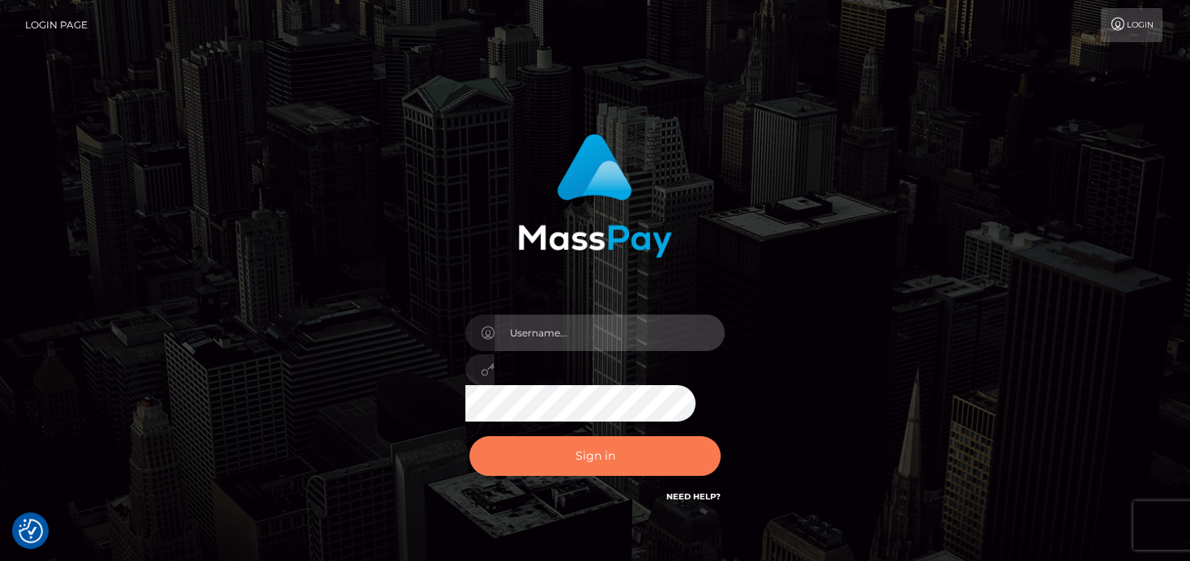
type input "[PERSON_NAME]"
click at [538, 463] on button "Sign in" at bounding box center [594, 456] width 251 height 40
type input "[PERSON_NAME]"
click at [565, 439] on button "Sign in" at bounding box center [594, 456] width 251 height 40
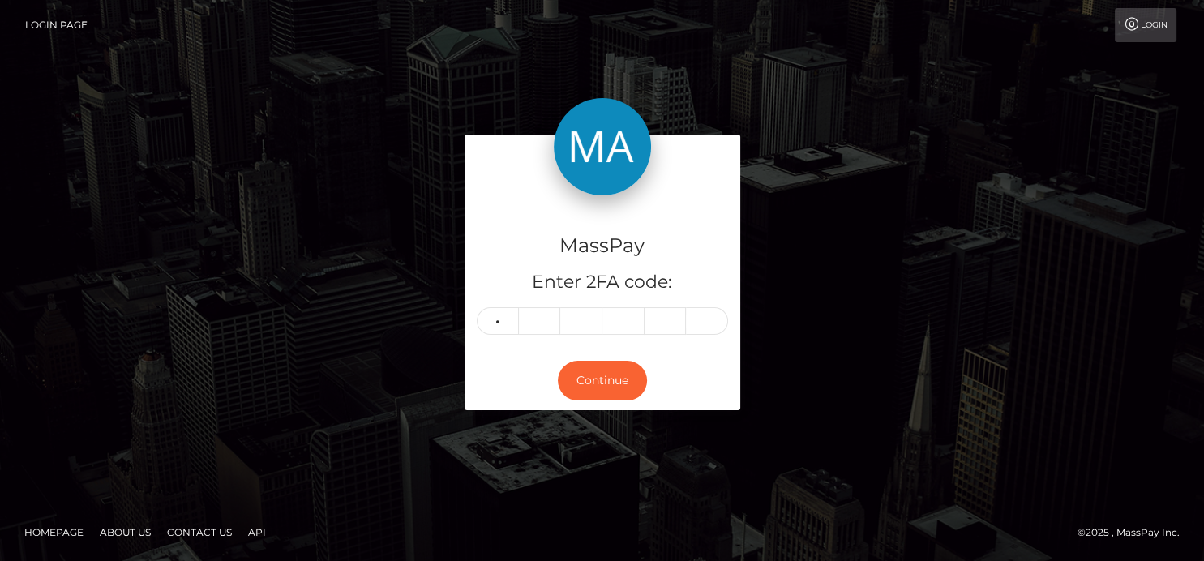
type input "3"
type input "4"
type input "9"
type input "0"
type input "6"
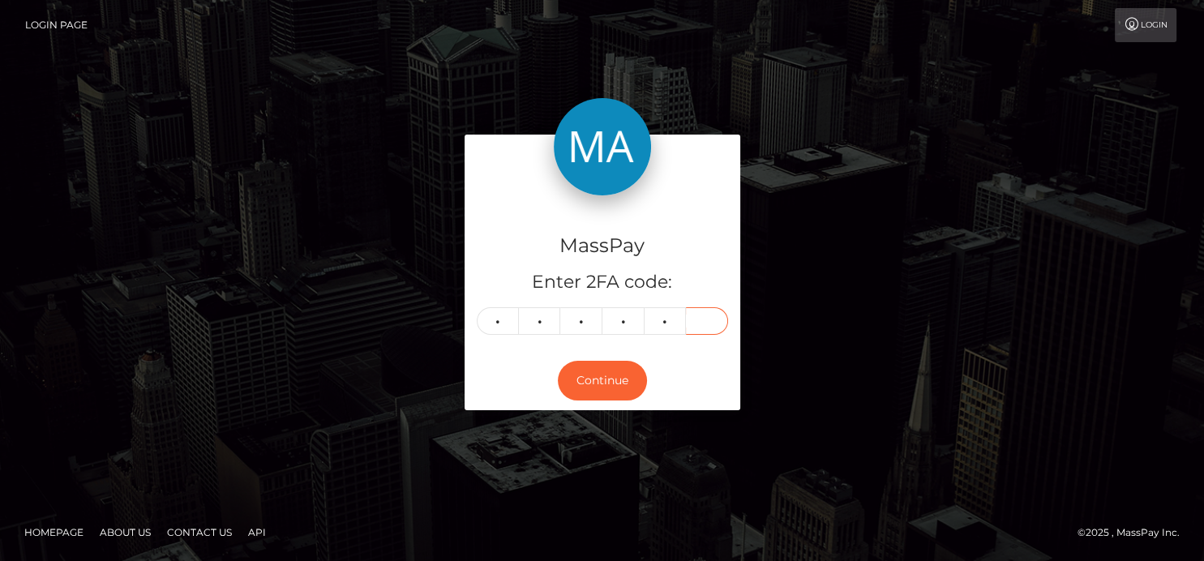
type input "7"
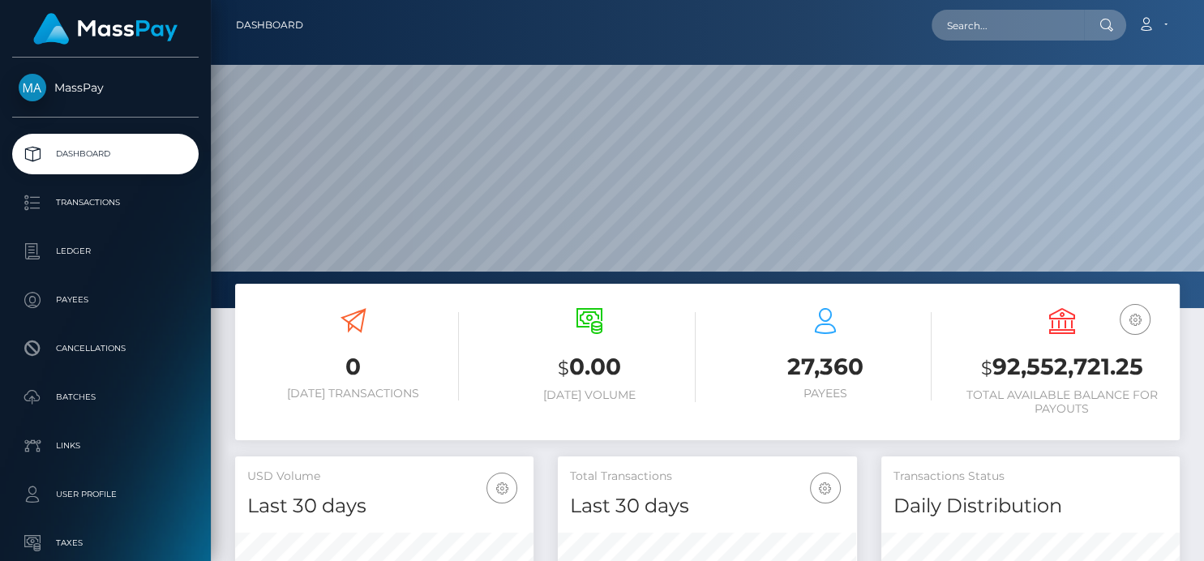
scroll to position [287, 298]
click at [958, 20] on input "text" at bounding box center [1008, 25] width 152 height 31
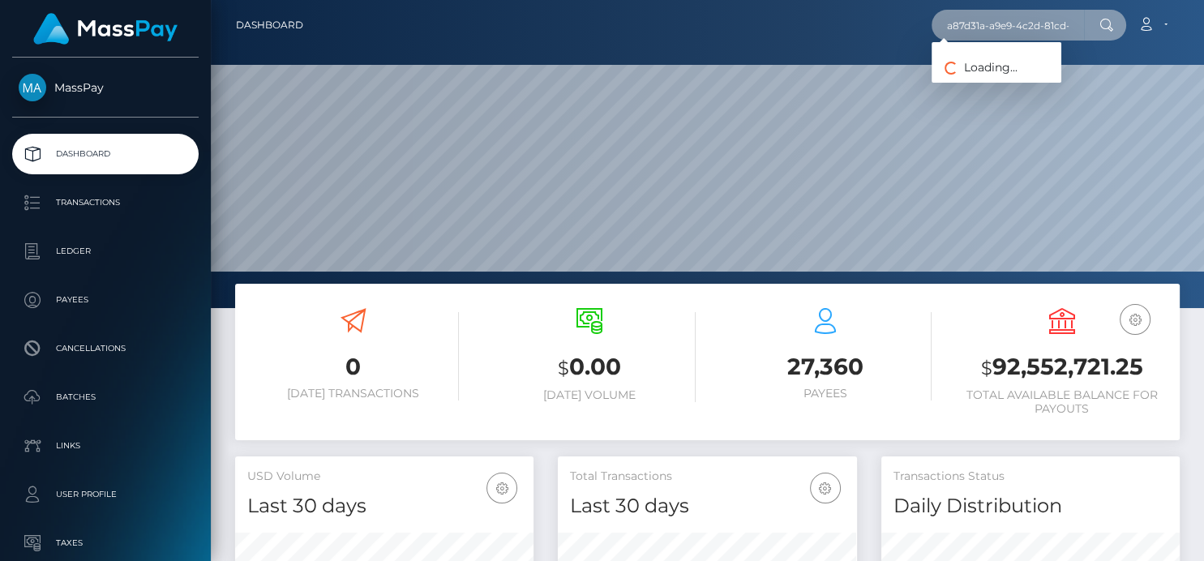
scroll to position [0, 66]
drag, startPoint x: 958, startPoint y: 26, endPoint x: 1193, endPoint y: 47, distance: 236.1
click at [1200, 50] on div "Dashboard a87d31a-a9e9-4c2d-81cd-229f194af4d7 Loading... Loading... 0" at bounding box center [707, 280] width 993 height 561
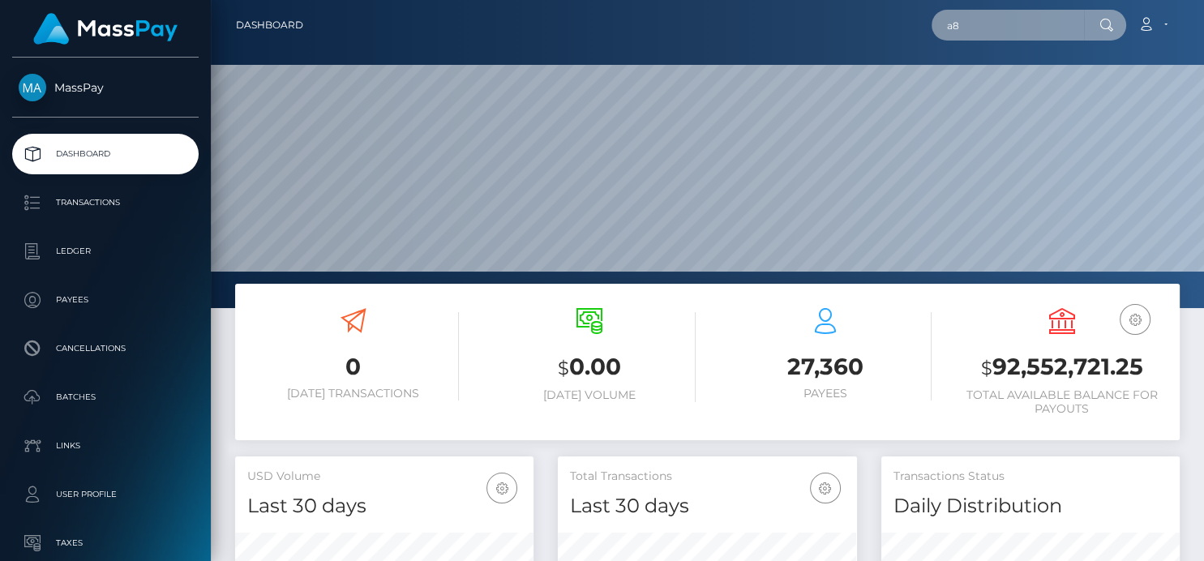
scroll to position [0, 0]
type input "a"
paste input "[EMAIL_ADDRESS][DOMAIN_NAME]"
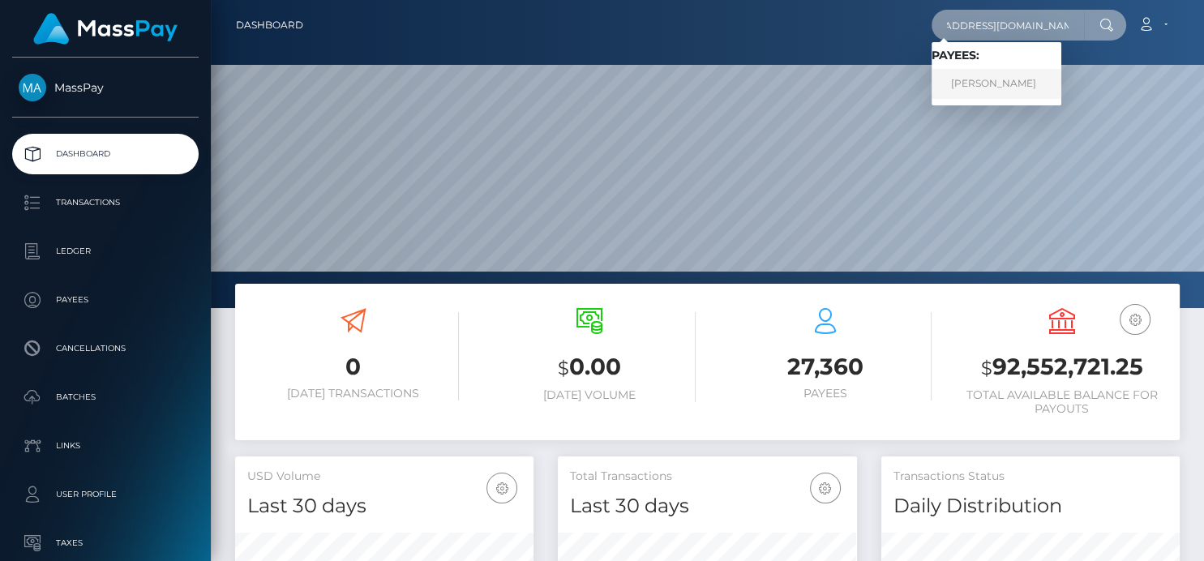
type input "[EMAIL_ADDRESS][DOMAIN_NAME]"
click at [1001, 86] on link "Sean Kerner" at bounding box center [997, 84] width 130 height 30
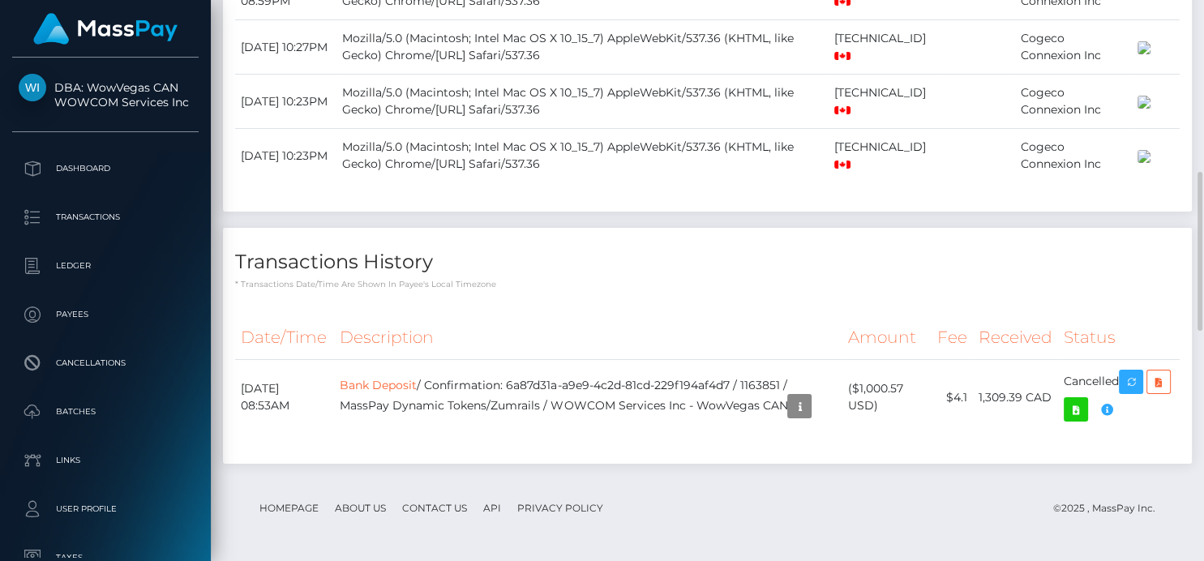
scroll to position [195, 298]
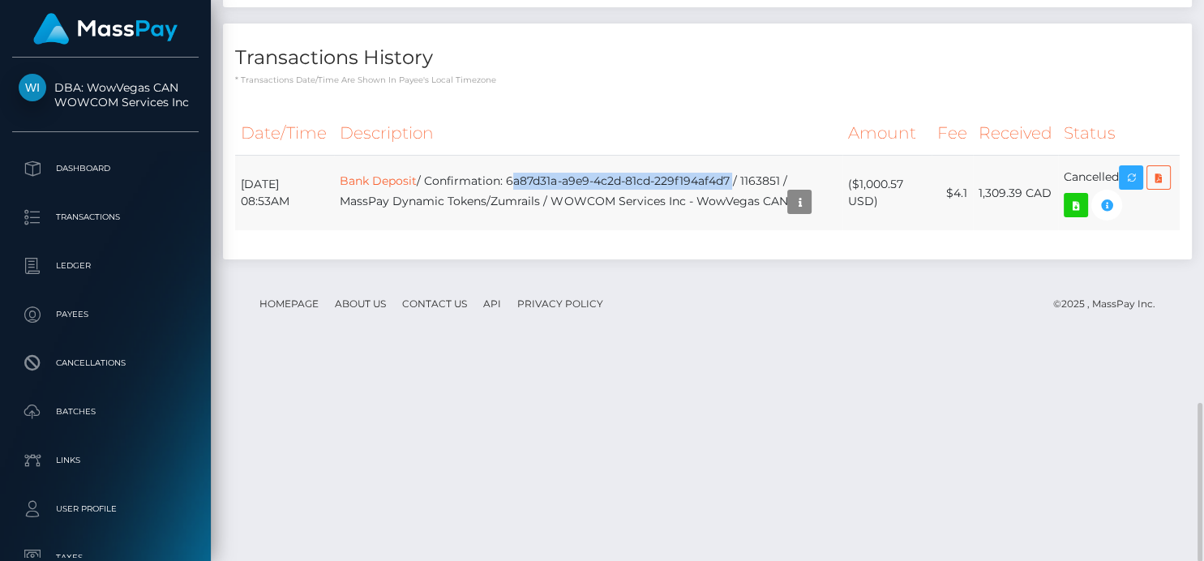
drag, startPoint x: 516, startPoint y: 386, endPoint x: 742, endPoint y: 367, distance: 227.1
click at [742, 231] on td "Bank Deposit / Confirmation: 6a87d31a-a9e9-4c2d-81cd-229f194af4d7 / 1163851 / M…" at bounding box center [588, 193] width 508 height 75
copy td "6a87d31a-a9e9-4c2d-81cd-229f194af4d7"
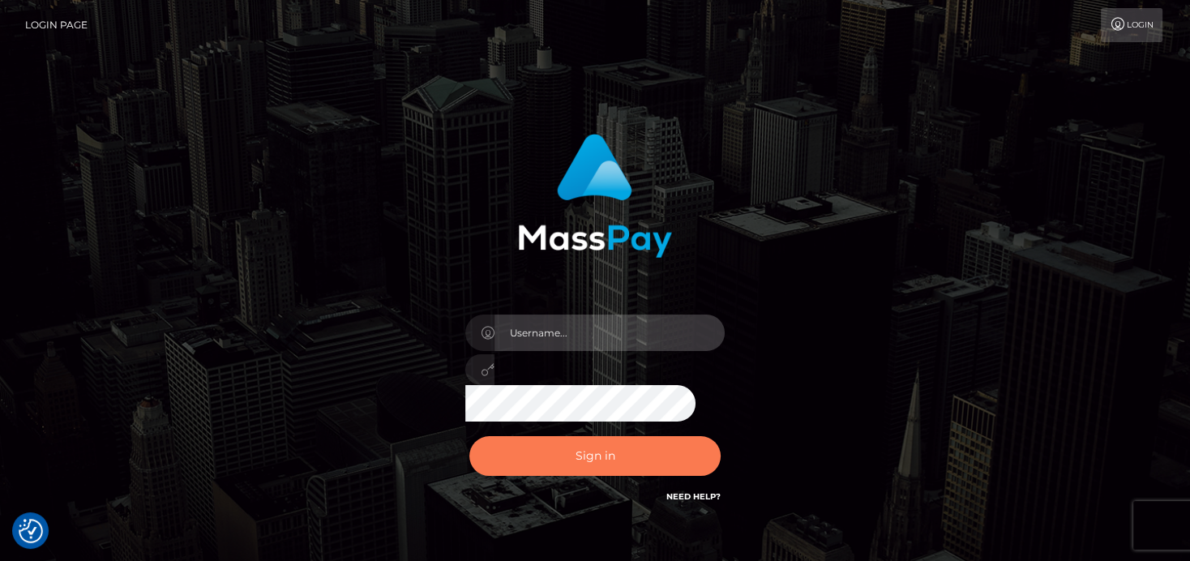
type input "denise"
click at [628, 465] on button "Sign in" at bounding box center [594, 456] width 251 height 40
type input "denise"
click at [619, 471] on button "Sign in" at bounding box center [594, 456] width 251 height 40
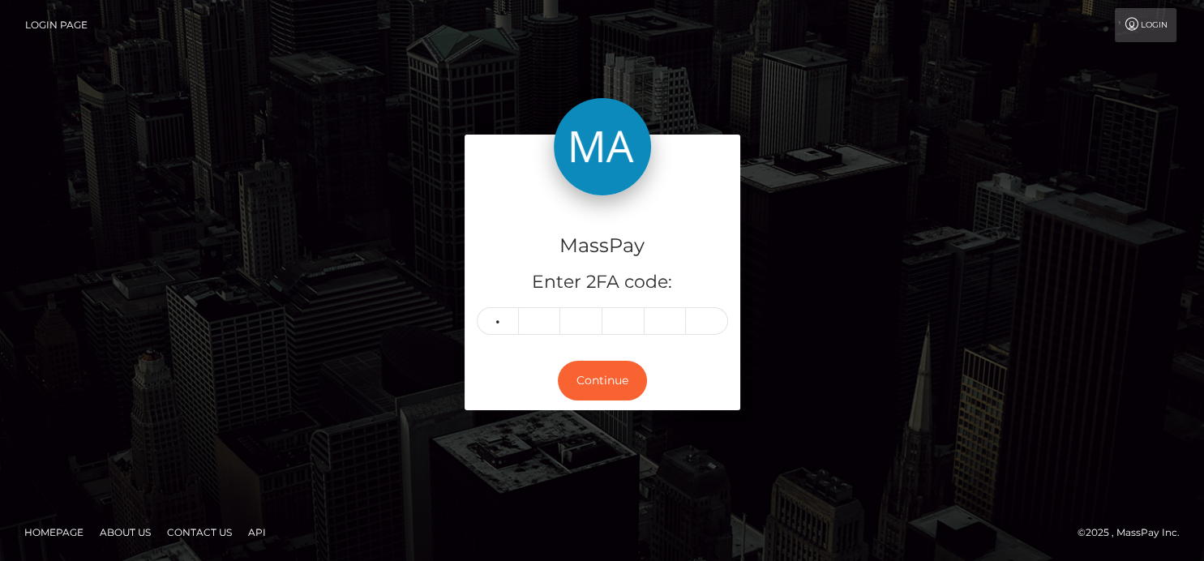
type input "2"
type input "5"
type input "7"
type input "4"
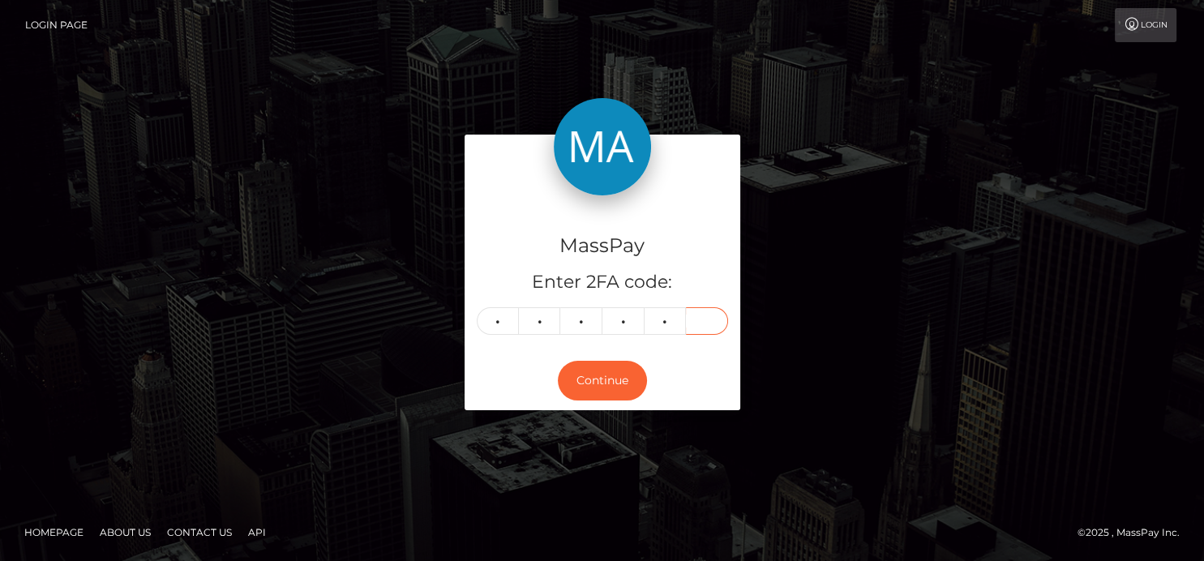
type input "6"
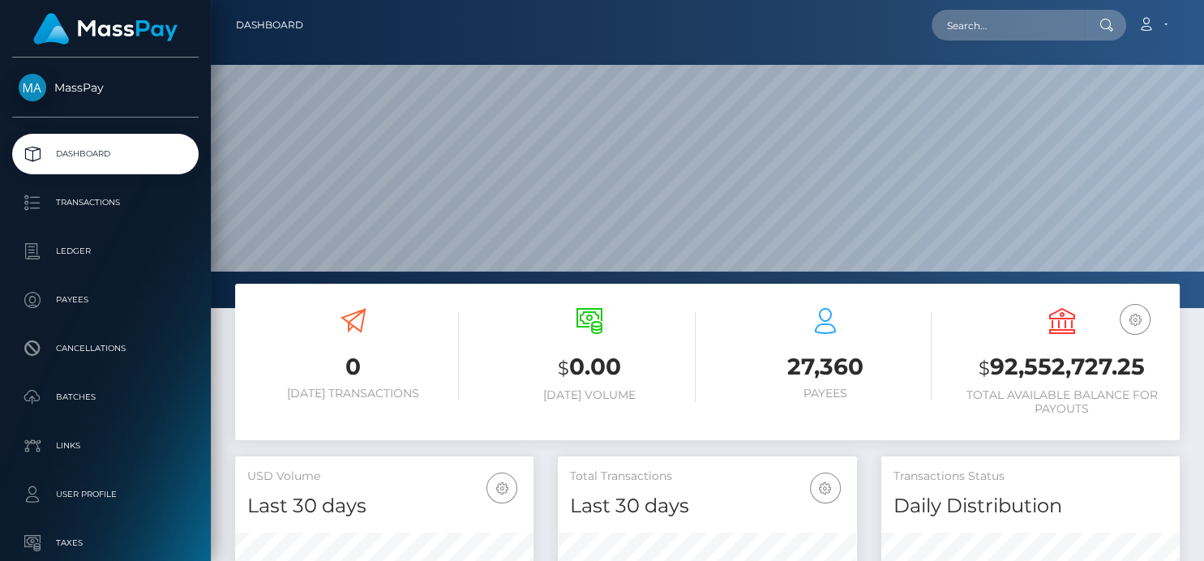
scroll to position [287, 298]
drag, startPoint x: 966, startPoint y: 5, endPoint x: 962, endPoint y: 16, distance: 12.1
click at [963, 15] on nav "Dashboard Loading... Loading... Account Edit Profile" at bounding box center [707, 25] width 993 height 50
drag, startPoint x: 1027, startPoint y: 32, endPoint x: 1023, endPoint y: 24, distance: 8.7
click at [1027, 32] on input "text" at bounding box center [1008, 25] width 152 height 31
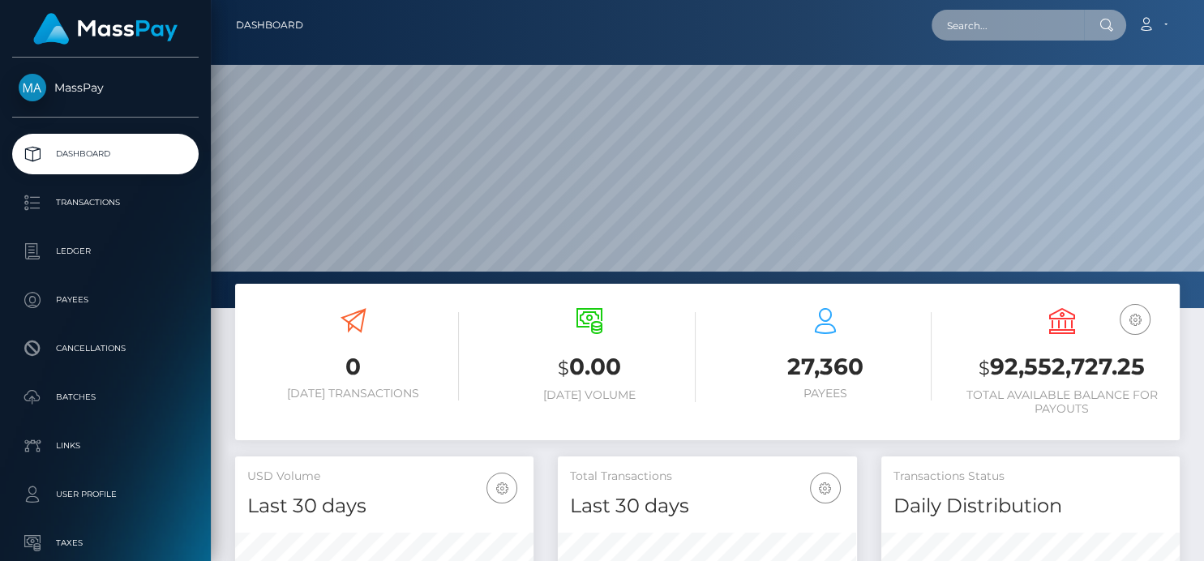
click at [1022, 27] on input "text" at bounding box center [1008, 25] width 152 height 31
click at [997, 19] on input "text" at bounding box center [1008, 25] width 152 height 31
paste input "484858272898097152"
type input "484858272898097152"
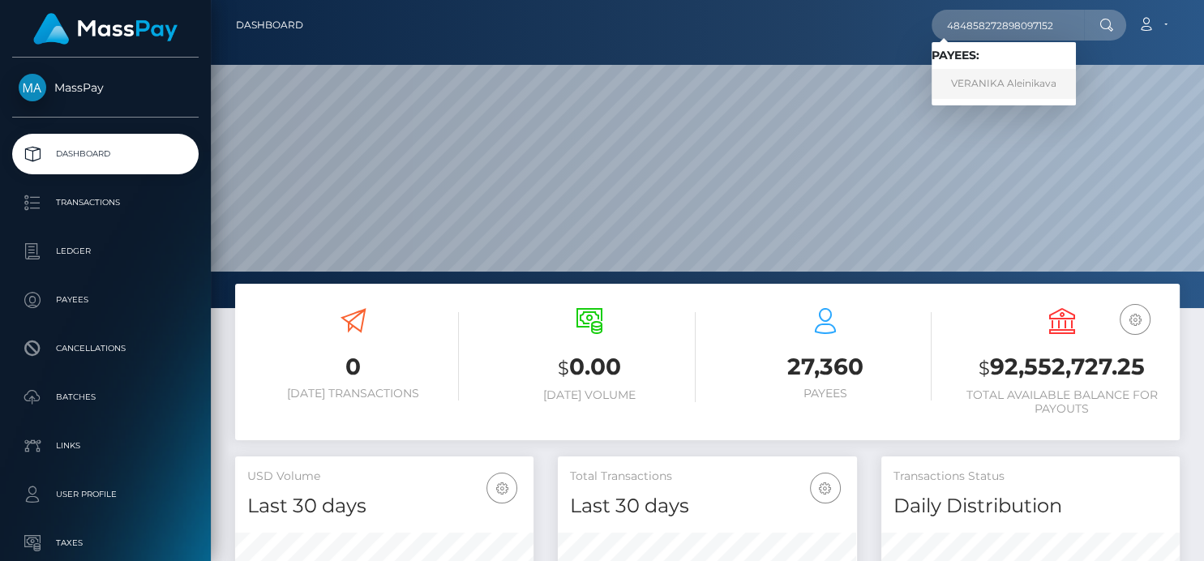
drag, startPoint x: 965, startPoint y: 82, endPoint x: 981, endPoint y: 88, distance: 17.5
click at [981, 88] on link "VERANIKA Aleinikava" at bounding box center [1004, 84] width 144 height 30
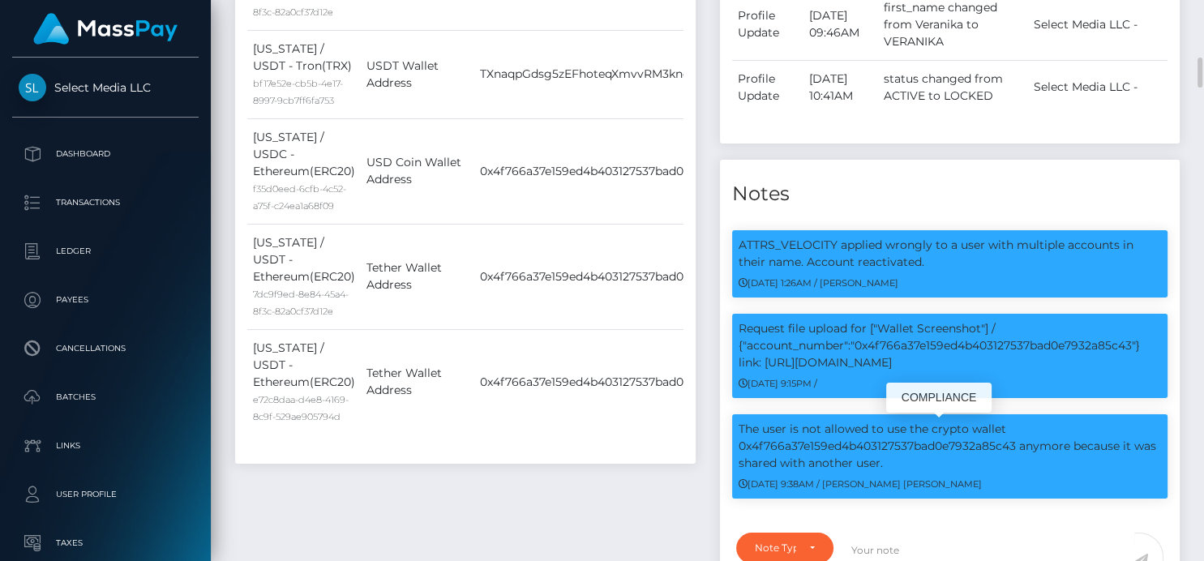
scroll to position [195, 298]
drag, startPoint x: 897, startPoint y: 461, endPoint x: 731, endPoint y: 427, distance: 169.8
click at [731, 427] on div "The user is not allowed to use the crypto wallet 0x4f766a37e159ed4b403127537bad…" at bounding box center [950, 464] width 461 height 101
copy p "The user is not allowed to use the crypto wallet 0x4f766a37e159ed4b403127537bad…"
drag, startPoint x: 791, startPoint y: 491, endPoint x: 749, endPoint y: 497, distance: 42.5
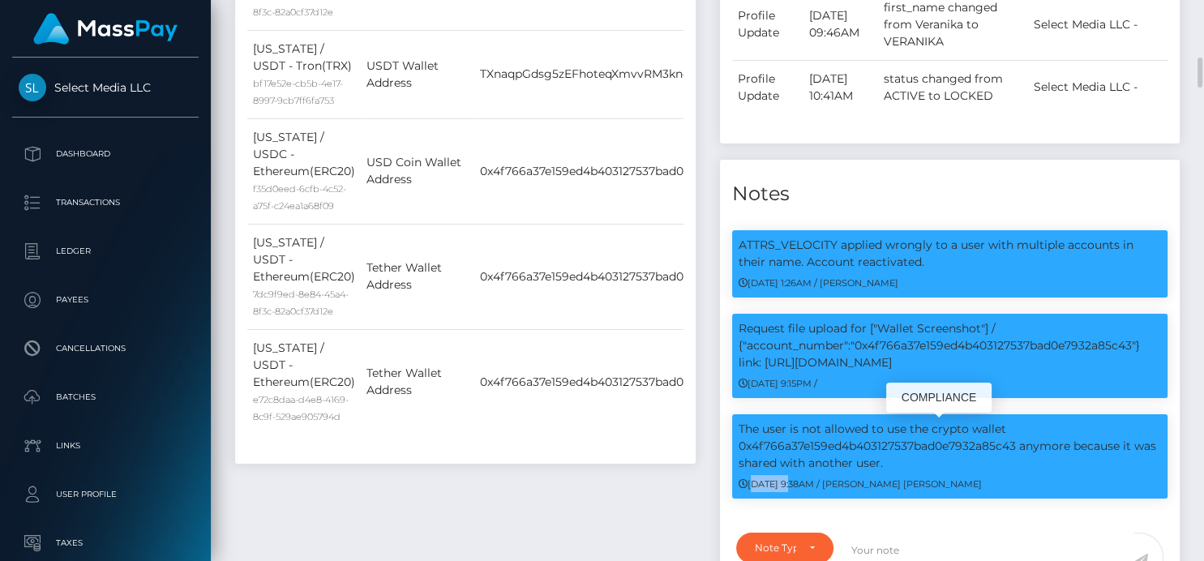
click at [749, 497] on div "The user is not allowed to use the crypto wallet 0x4f766a37e159ed4b403127537bad…" at bounding box center [950, 456] width 436 height 84
copy small "02/03/25"
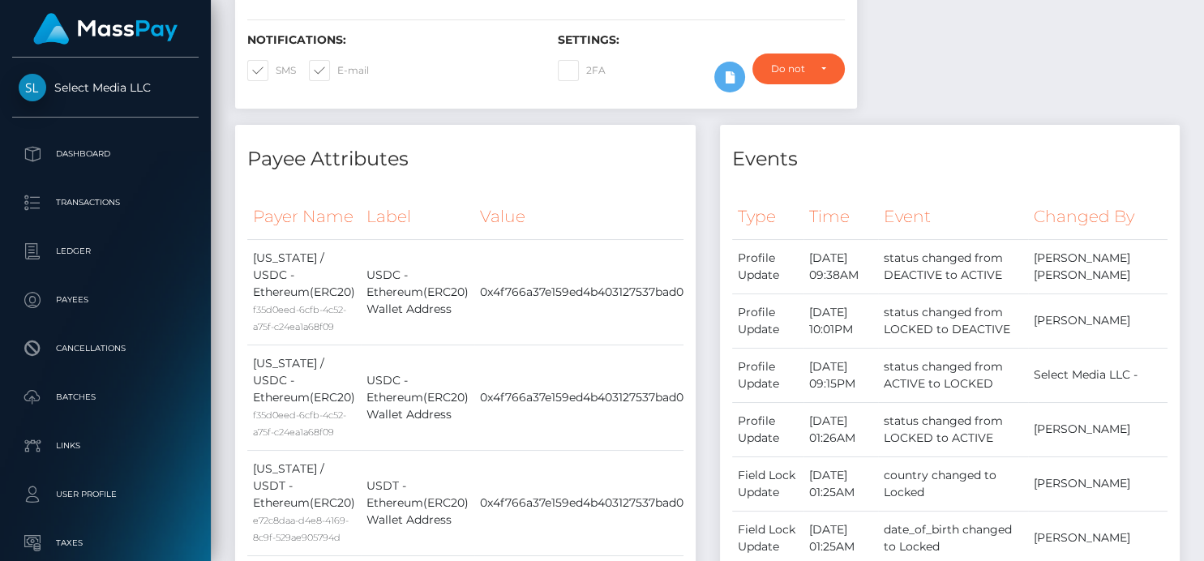
scroll to position [0, 0]
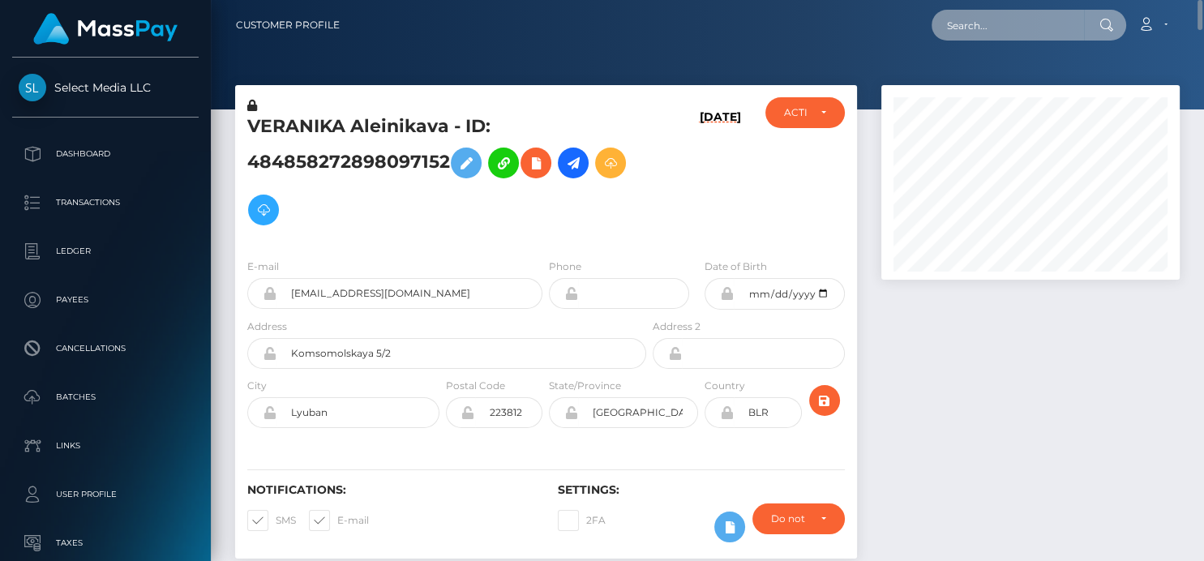
click at [974, 32] on input "text" at bounding box center [1008, 25] width 152 height 31
paste input "yansymancia001@icloud.com"
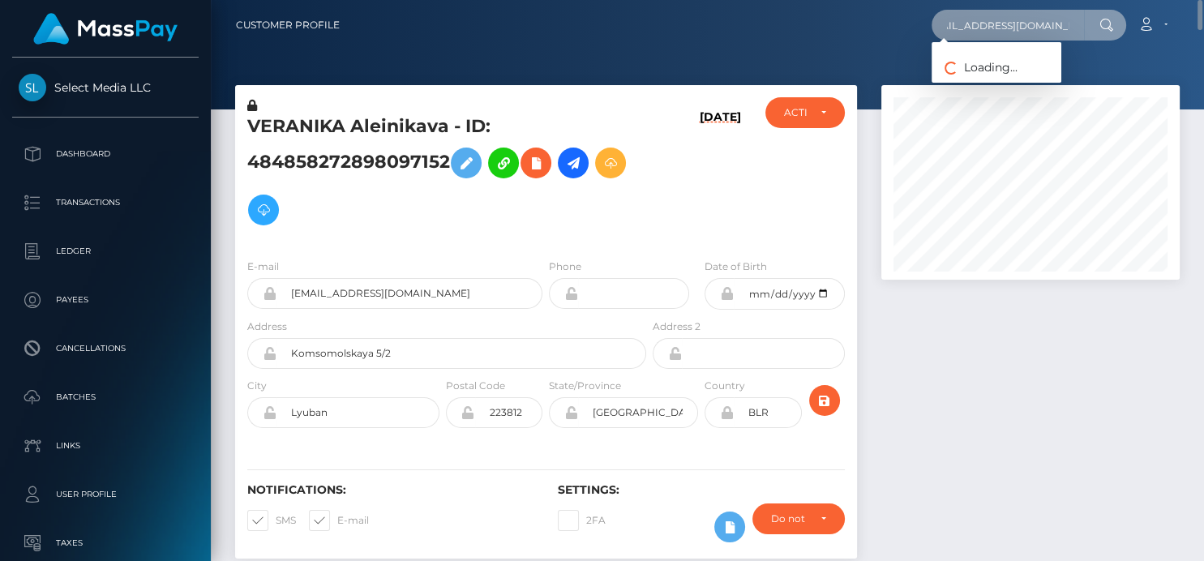
type input "yansymancia001@icloud.com"
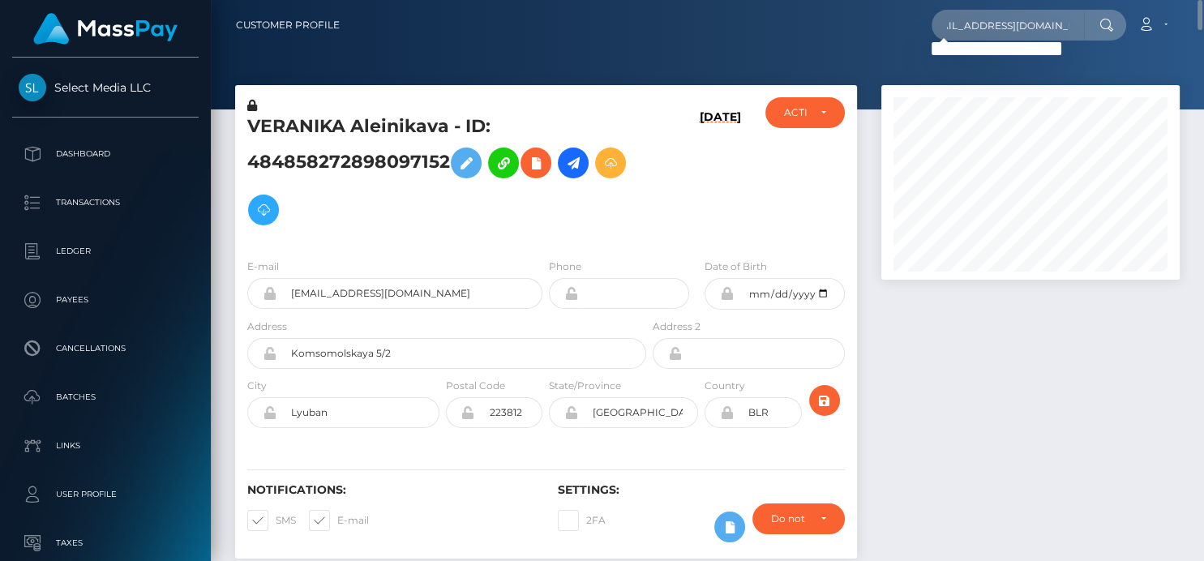
scroll to position [0, 0]
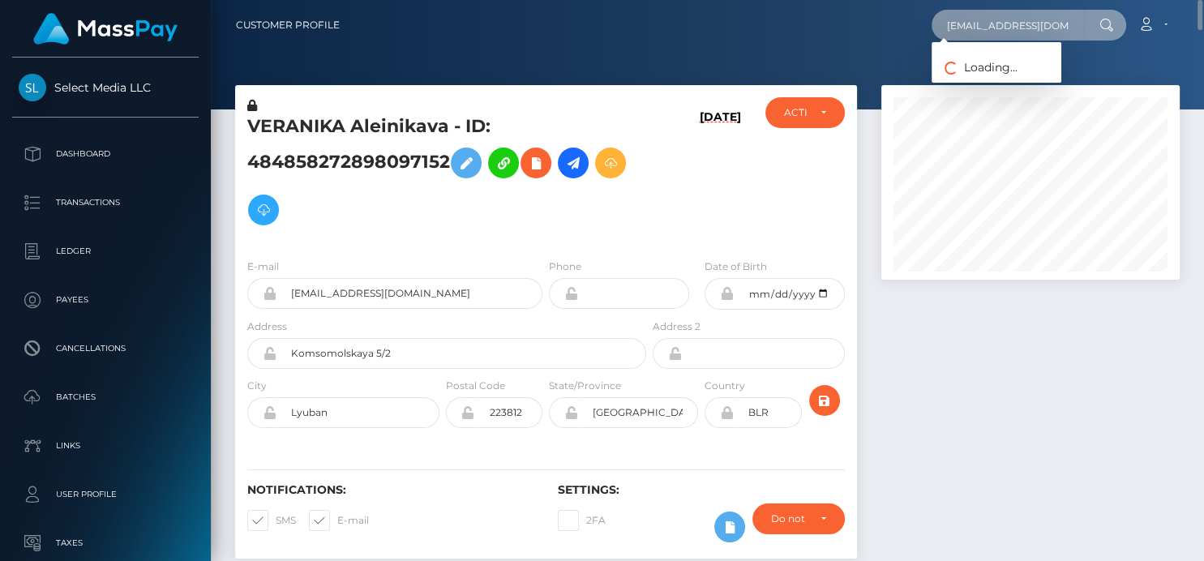
click at [952, 22] on input "yansymancia001@icloud.com" at bounding box center [1008, 25] width 152 height 31
drag, startPoint x: 948, startPoint y: 22, endPoint x: 1093, endPoint y: 19, distance: 145.2
click at [1094, 20] on div "yansymancia001@icloud.com Loading... Loading..." at bounding box center [1029, 25] width 195 height 31
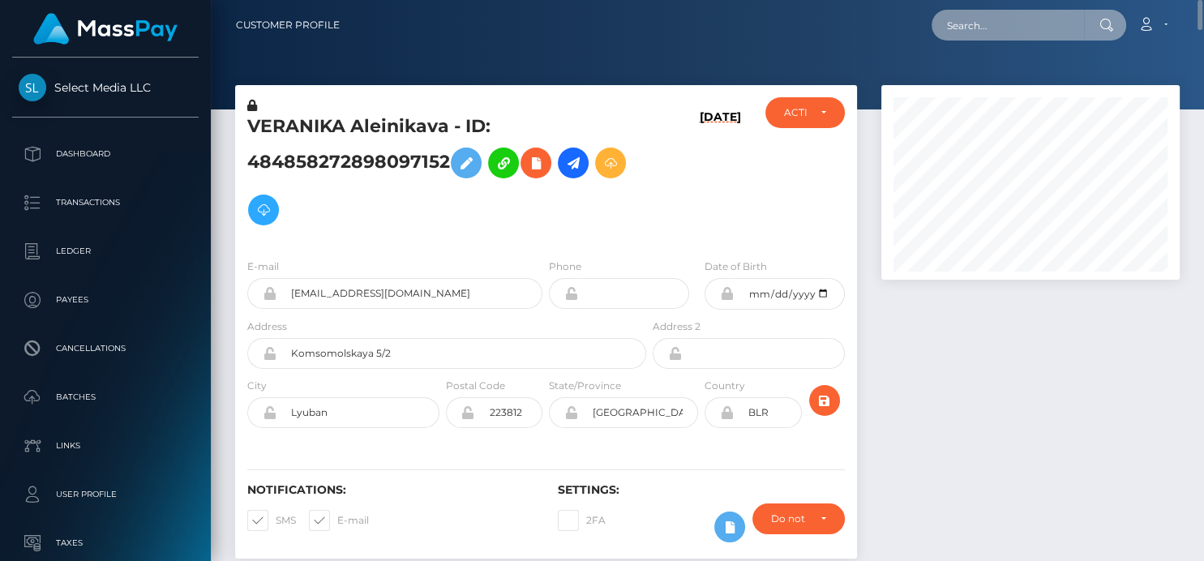
scroll to position [0, 0]
paste input "kristlebennett1933@gmail.com"
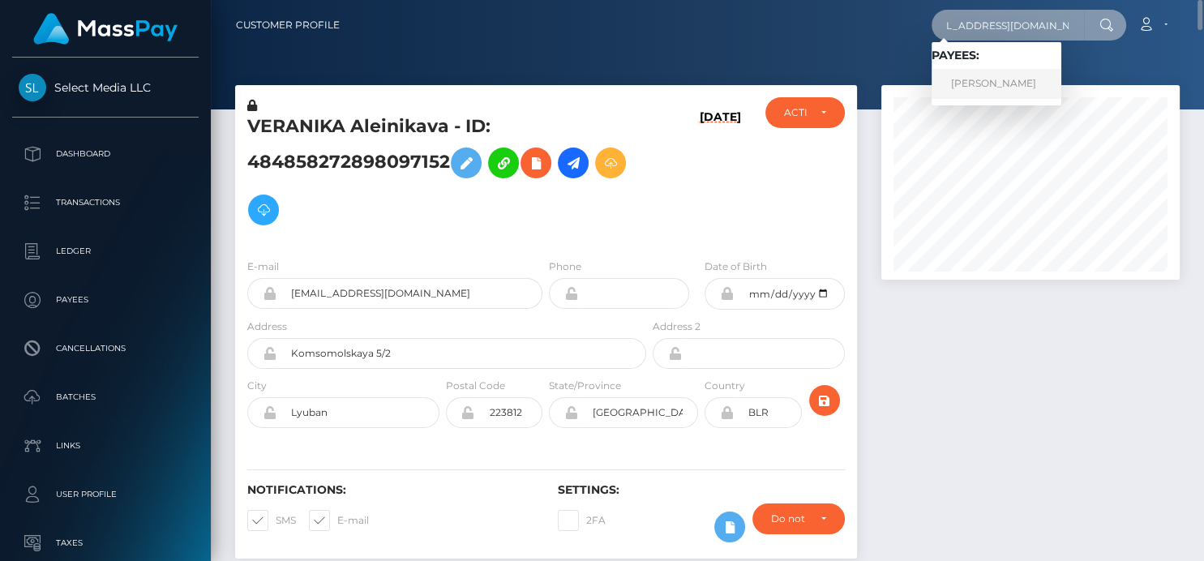
type input "kristlebennett1933@gmail.com"
click at [998, 76] on link "Marcus Bennett" at bounding box center [997, 84] width 130 height 30
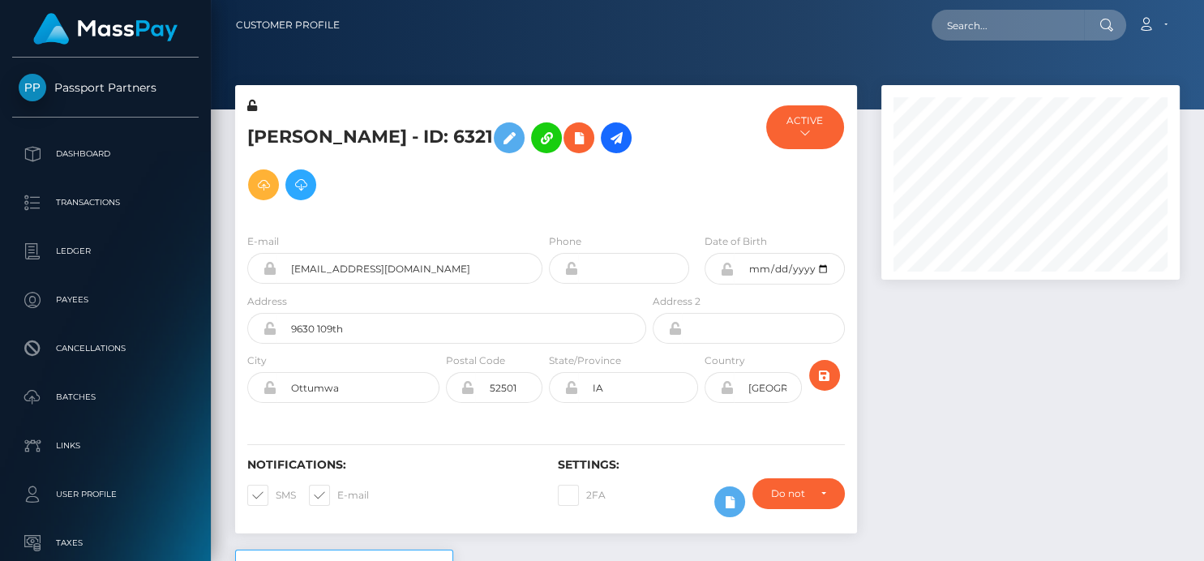
scroll to position [195, 298]
drag, startPoint x: 977, startPoint y: 30, endPoint x: 966, endPoint y: 32, distance: 11.6
click at [974, 32] on input "text" at bounding box center [1008, 25] width 152 height 31
paste input "hanekasahun@gmail.com"
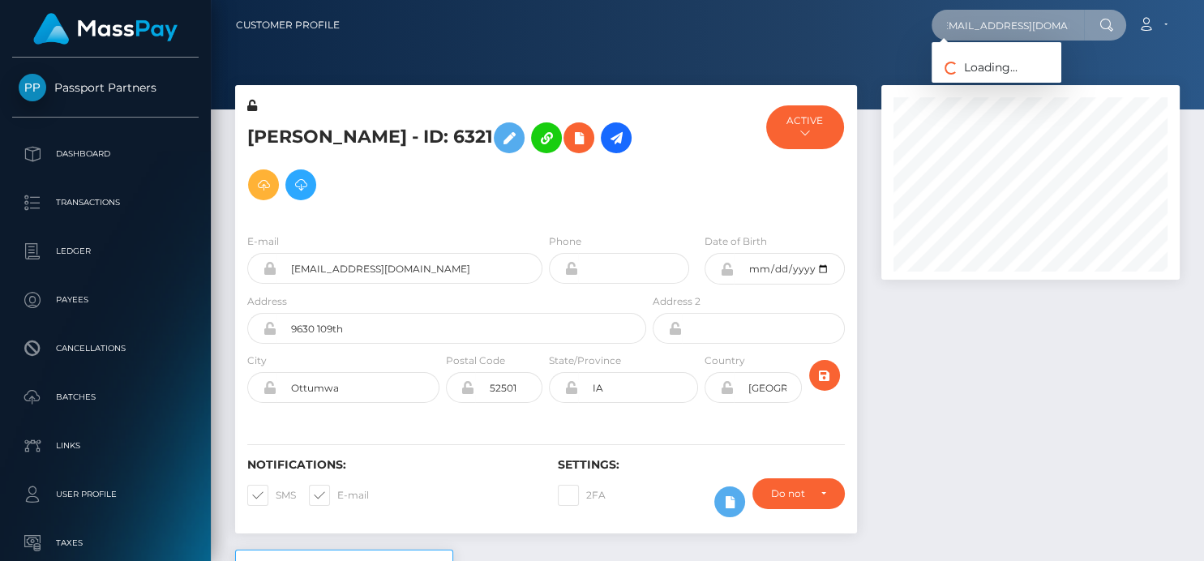
scroll to position [0, 0]
drag, startPoint x: 941, startPoint y: 31, endPoint x: 1111, endPoint y: 14, distance: 170.3
click at [1111, 14] on div "hanekasahun@gmail.com Loading... Loading..." at bounding box center [1029, 25] width 195 height 31
paste input "[EMAIL_ADDRESS][DOMAIN_NAME]"
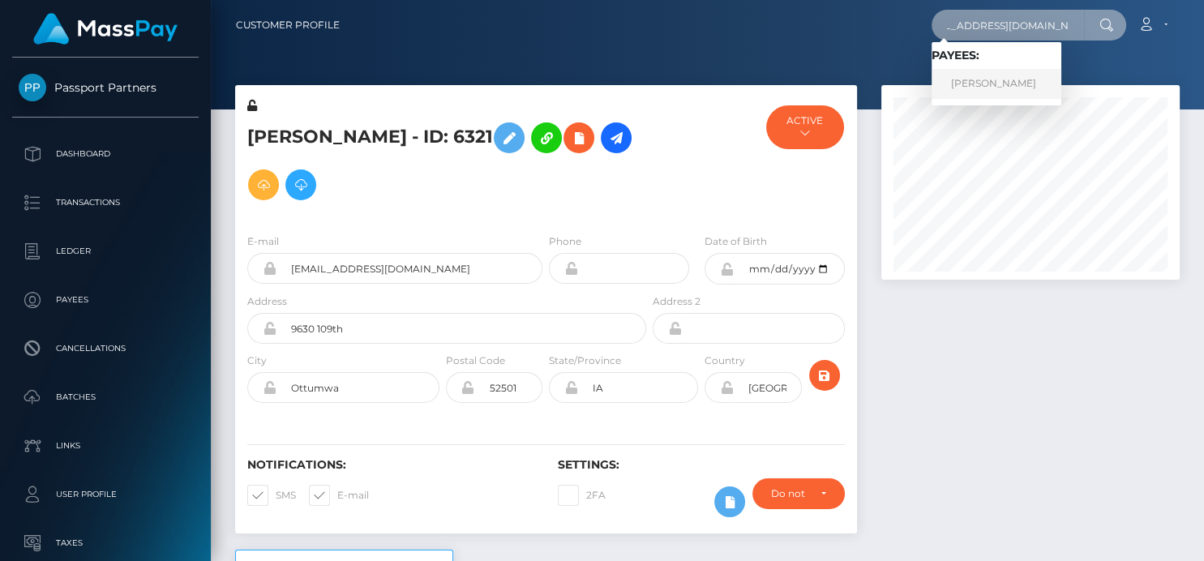
type input "[EMAIL_ADDRESS][DOMAIN_NAME]"
click at [952, 85] on link "kristy rodriguez" at bounding box center [997, 84] width 130 height 30
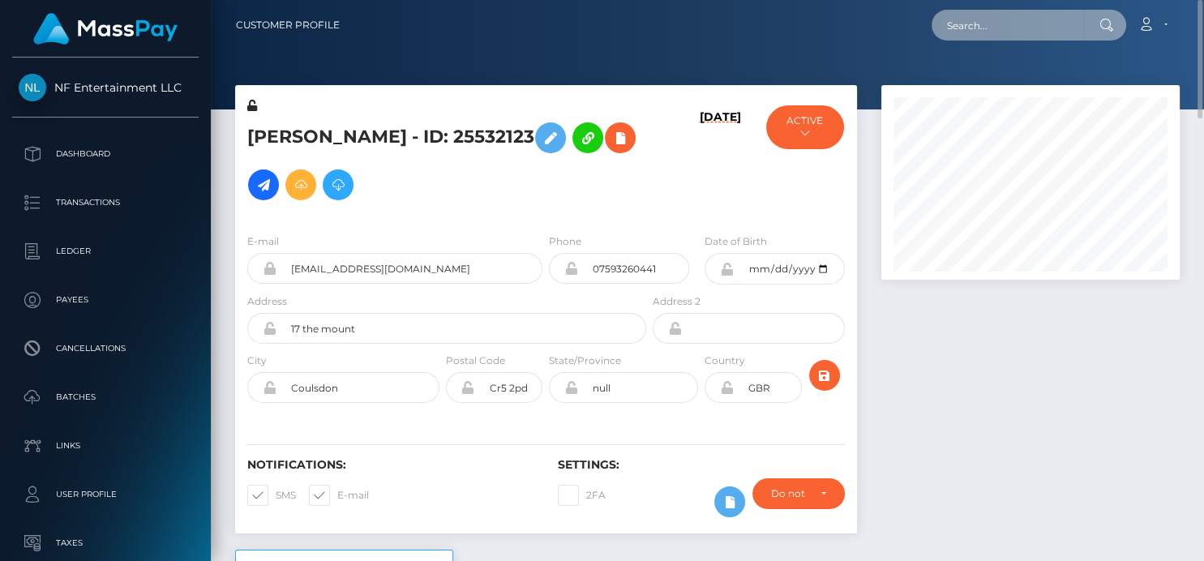
click at [971, 28] on input "text" at bounding box center [1008, 25] width 152 height 31
paste input "[PERSON_NAME][EMAIL_ADDRESS][DOMAIN_NAME]"
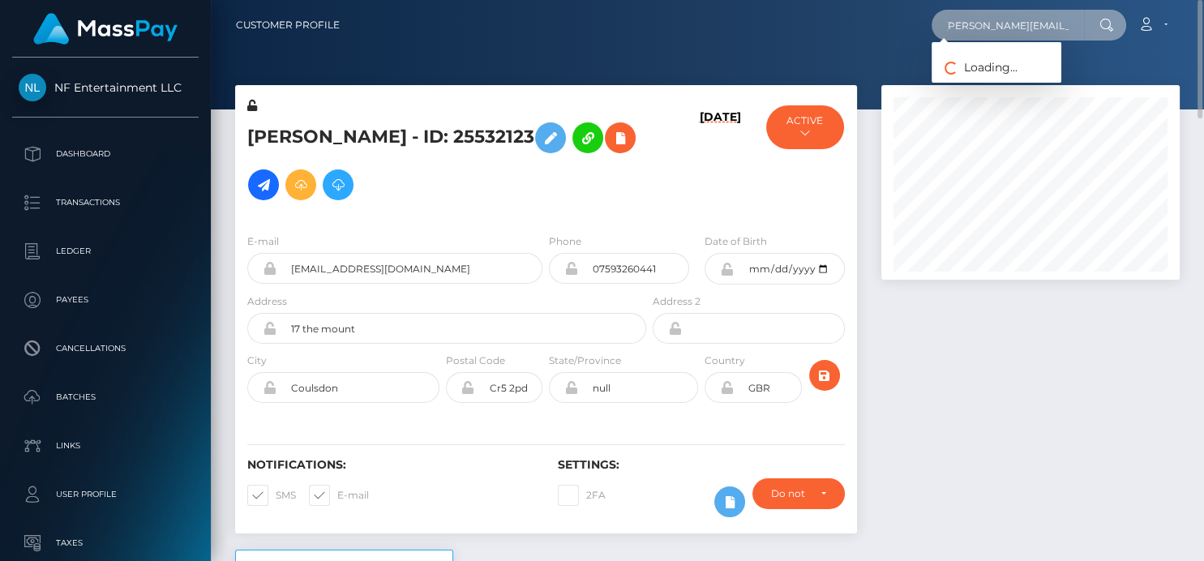
type input "[PERSON_NAME][EMAIL_ADDRESS][DOMAIN_NAME]"
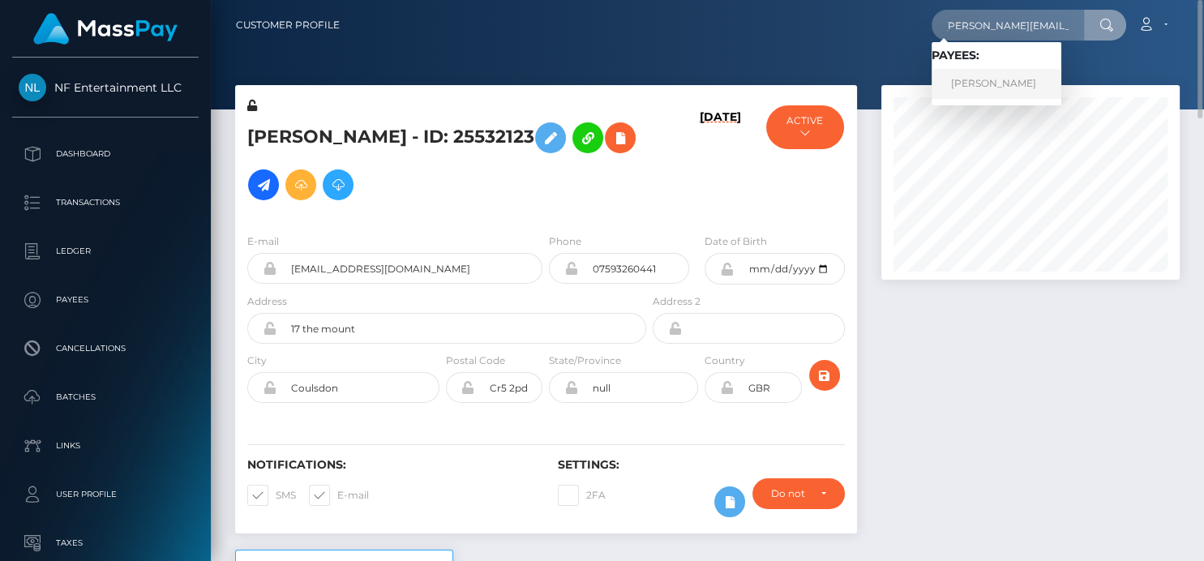
scroll to position [0, 0]
click at [1009, 86] on link "Janet Brune" at bounding box center [997, 84] width 130 height 30
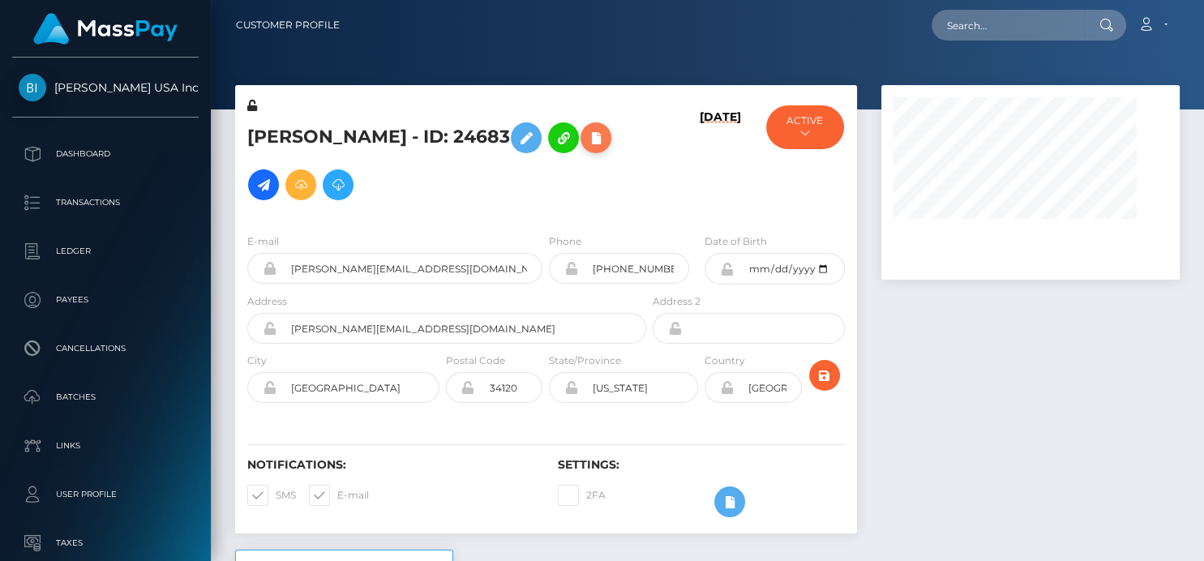
click at [586, 139] on icon at bounding box center [595, 138] width 19 height 20
click at [586, 140] on icon at bounding box center [595, 138] width 19 height 20
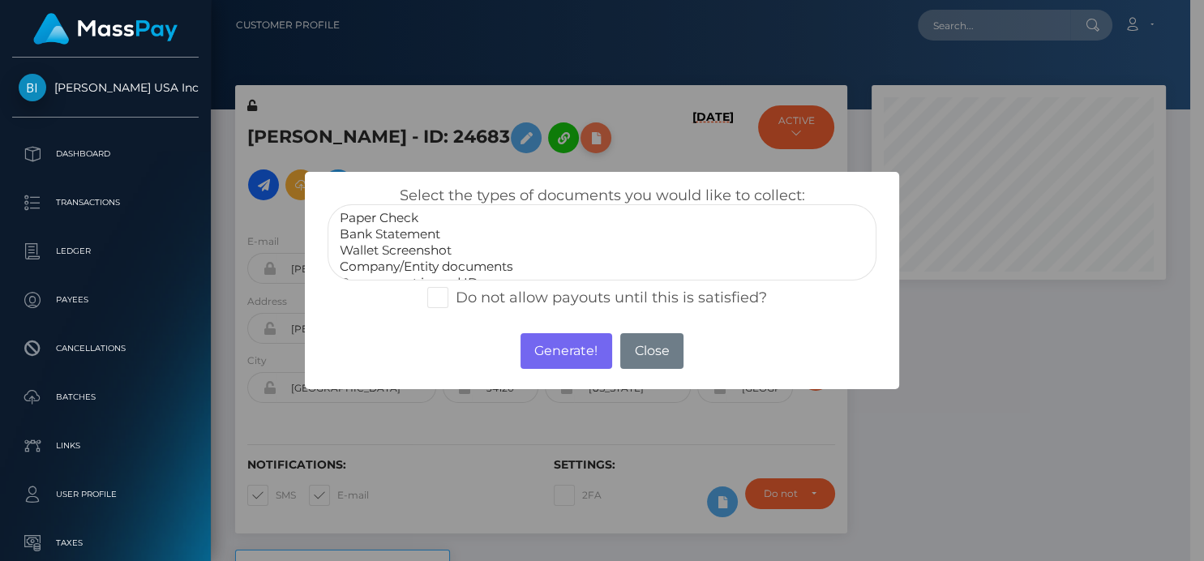
scroll to position [810658, 810559]
select select "Bank Statement"
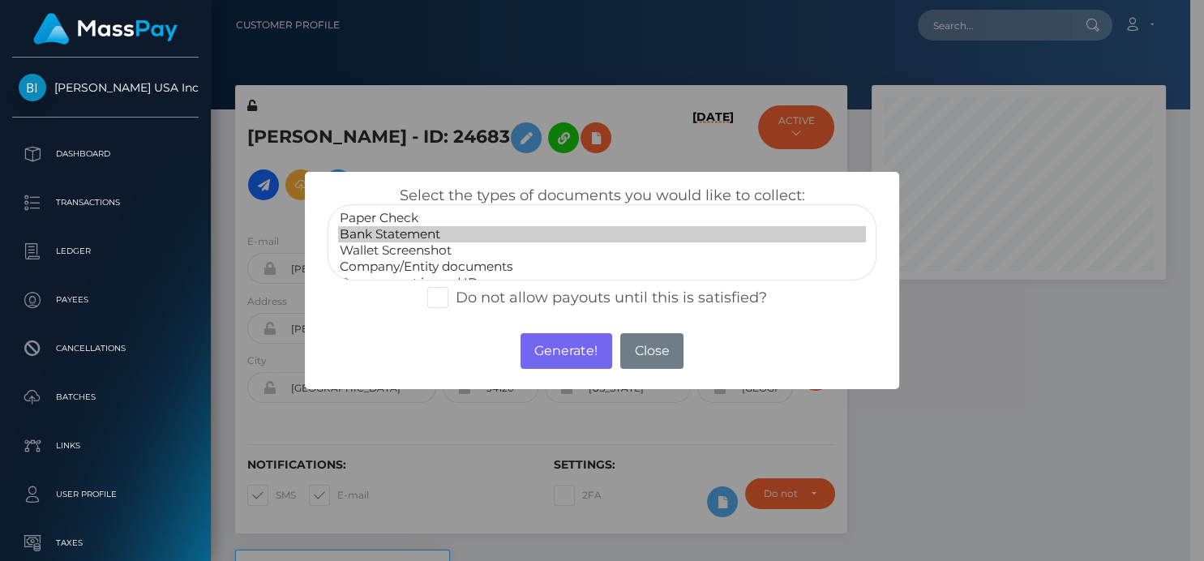
click at [386, 239] on option "Bank Statement" at bounding box center [601, 234] width 527 height 16
click at [549, 350] on button "Generate!" at bounding box center [567, 351] width 92 height 36
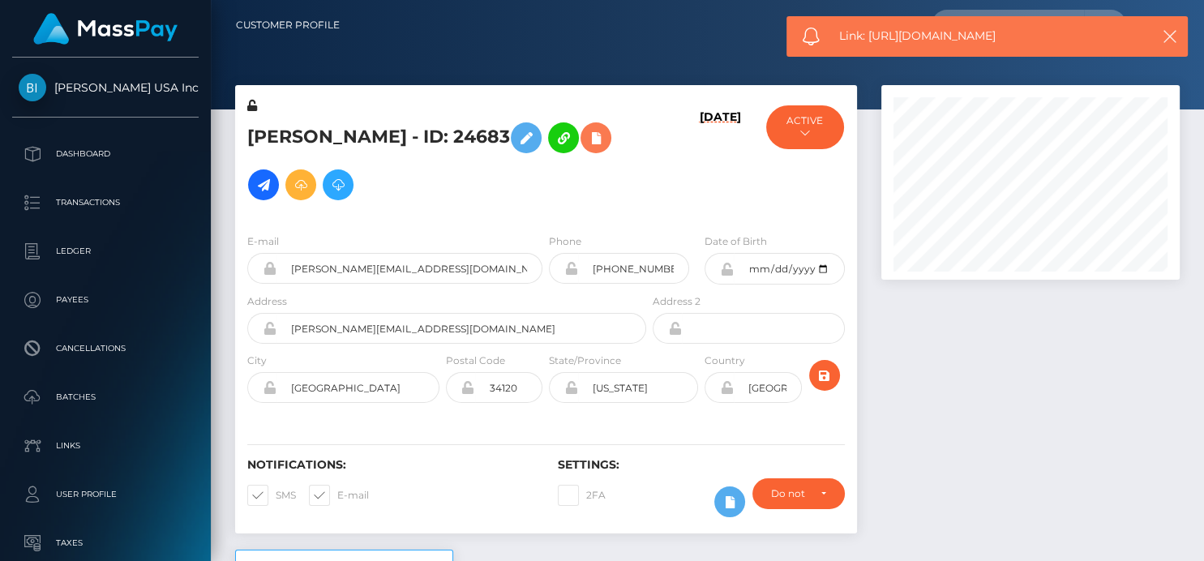
scroll to position [195, 298]
drag, startPoint x: 1040, startPoint y: 43, endPoint x: 869, endPoint y: 46, distance: 171.1
click at [869, 46] on div "Link: https://l.maspay.io/0gIg2" at bounding box center [987, 36] width 401 height 41
copy span "https://l.maspay.io/0gIg2"
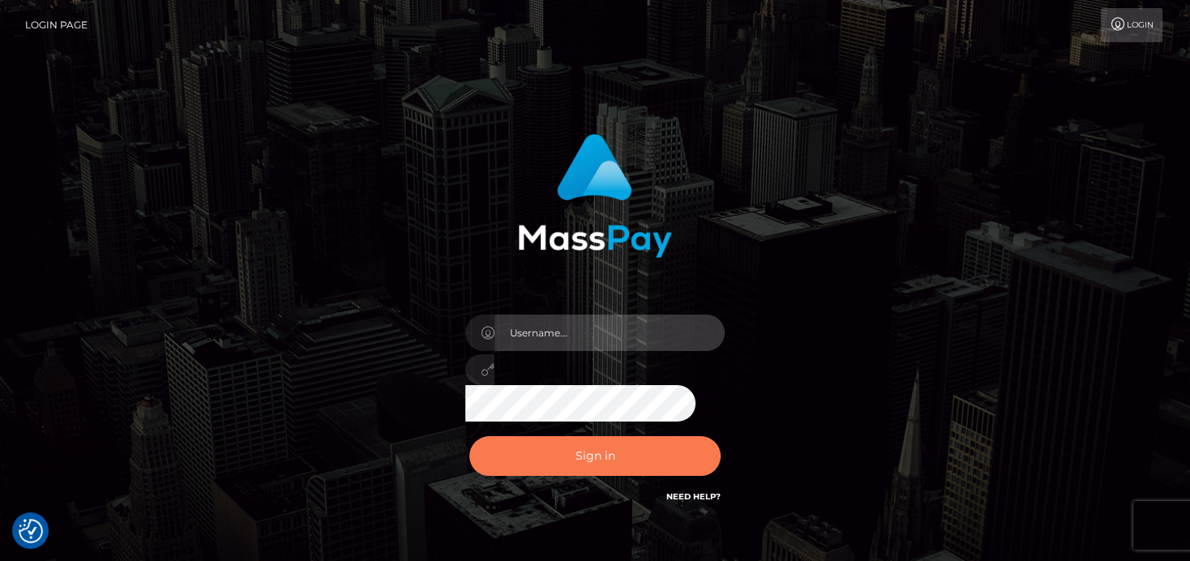
type input "[PERSON_NAME]"
click at [558, 444] on button "Sign in" at bounding box center [594, 456] width 251 height 40
type input "[PERSON_NAME]"
click at [675, 448] on button "Sign in" at bounding box center [594, 456] width 251 height 40
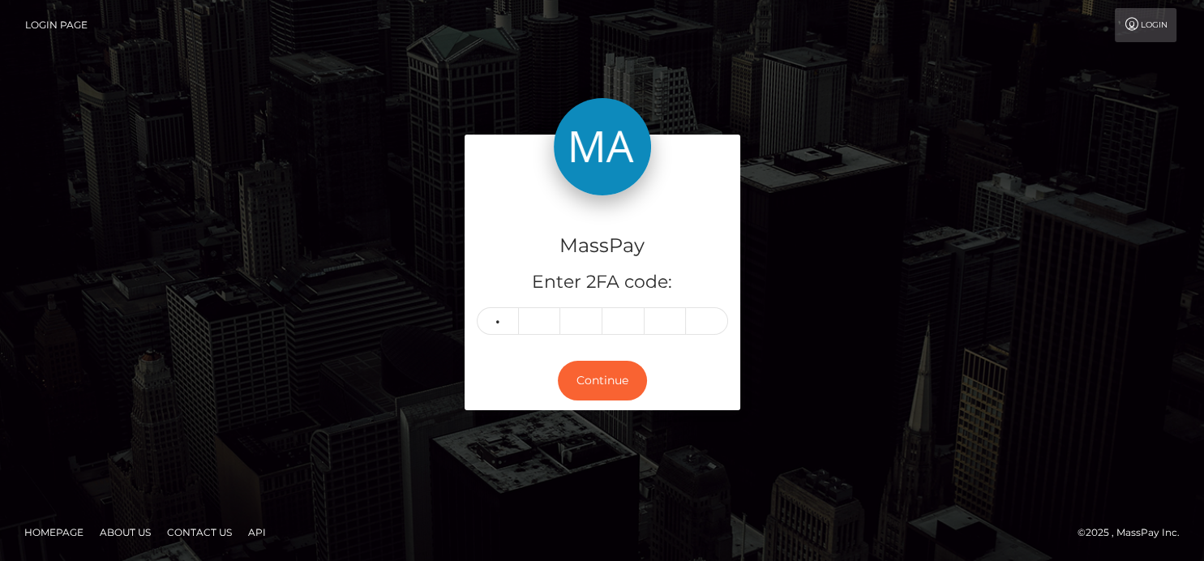
type input "9"
type input "6"
type input "8"
type input "3"
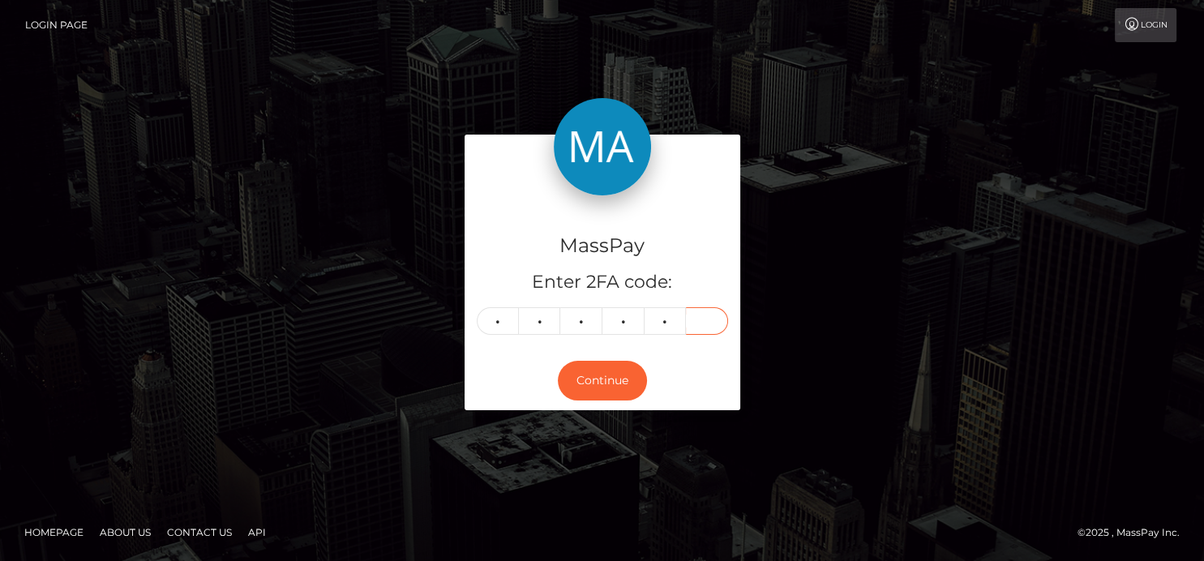
type input "7"
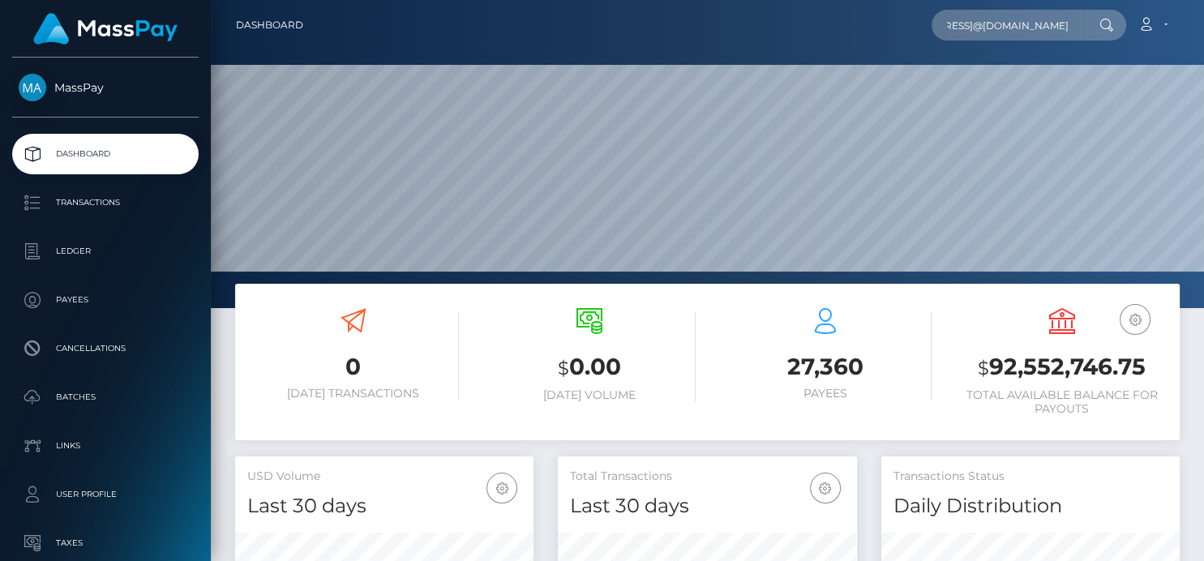
scroll to position [287, 298]
type input "[EMAIL_ADDRESS]@[DOMAIN_NAME]"
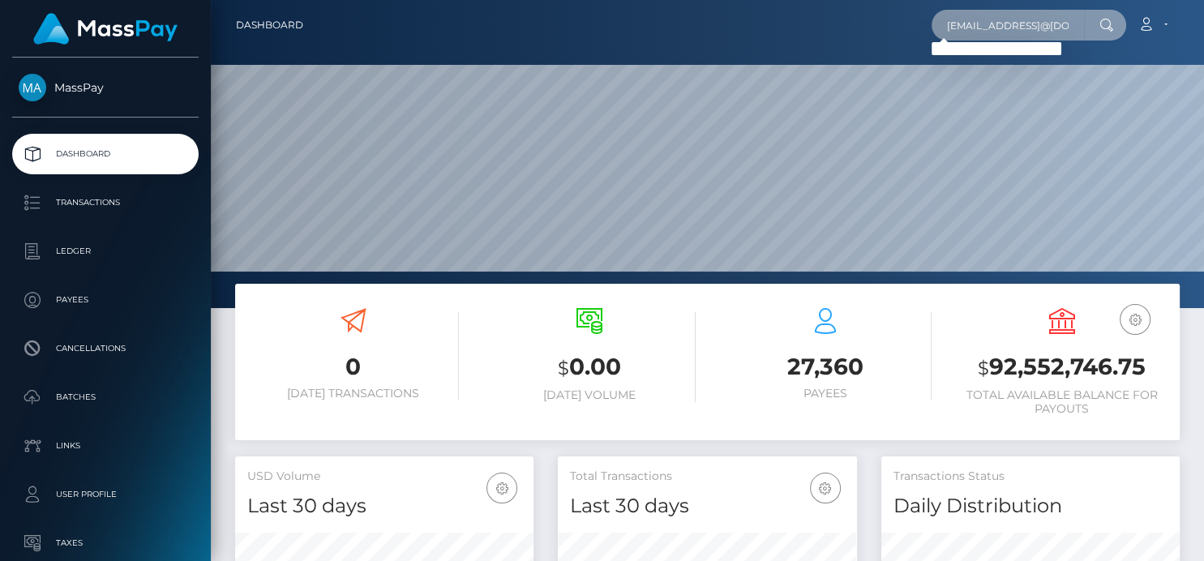
drag, startPoint x: 946, startPoint y: 21, endPoint x: 1202, endPoint y: 25, distance: 256.3
click at [1202, 25] on nav "Dashboard [EMAIL_ADDRESS]@[DOMAIN_NAME] Loading... Loading... Account" at bounding box center [707, 25] width 993 height 50
paste input "[EMAIL_ADDRESS][DOMAIN_NAME]"
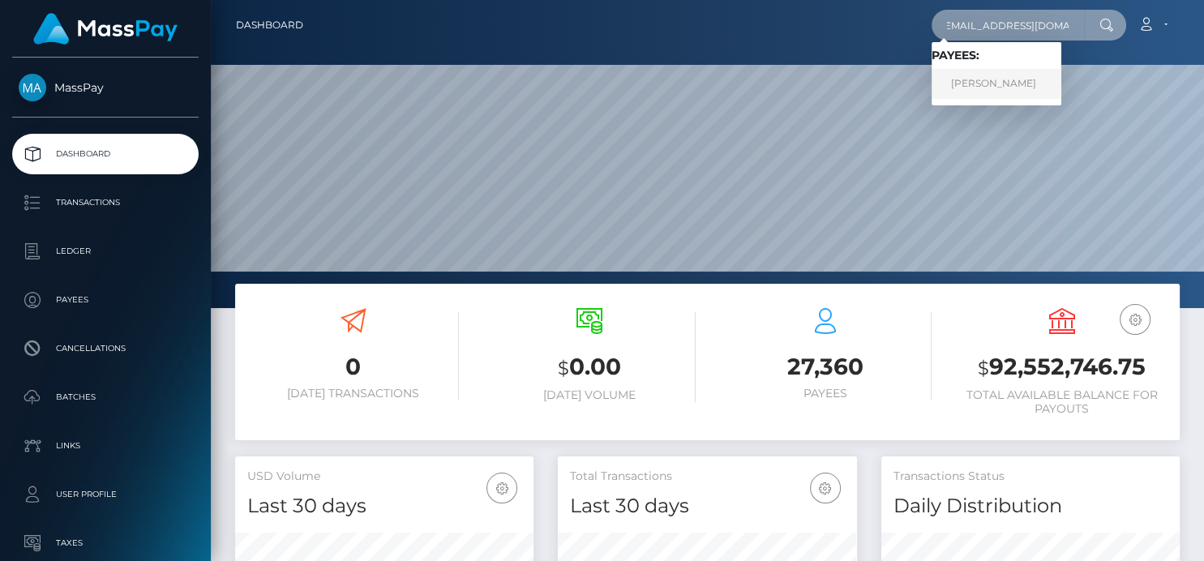
type input "[EMAIL_ADDRESS][DOMAIN_NAME]"
click at [946, 77] on link "[PERSON_NAME]" at bounding box center [997, 84] width 130 height 30
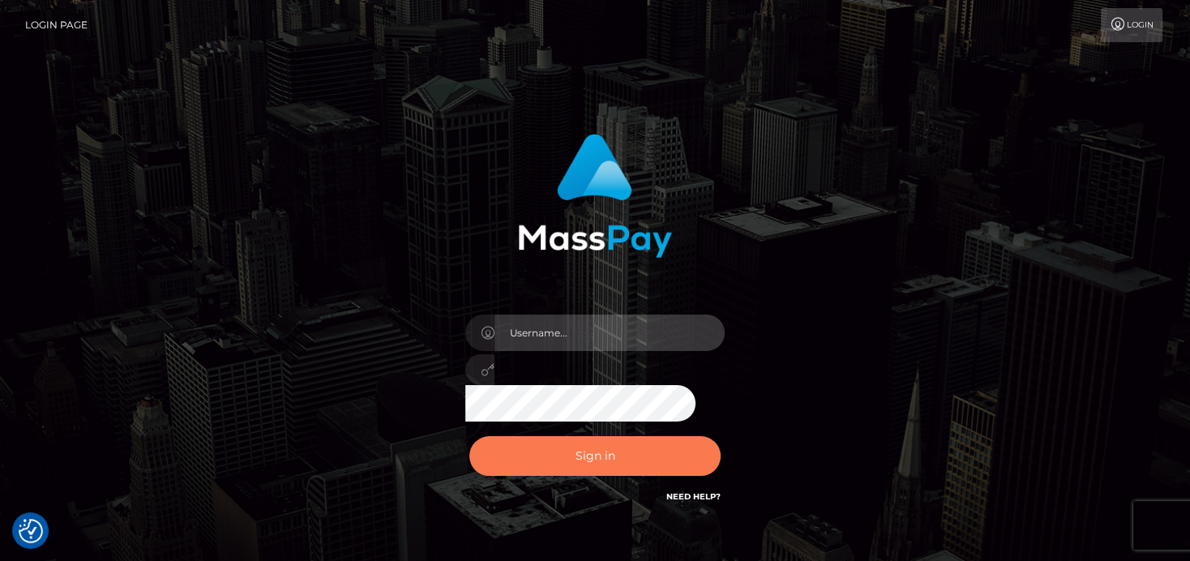
type input "denise"
click at [477, 454] on button "Sign in" at bounding box center [594, 456] width 251 height 40
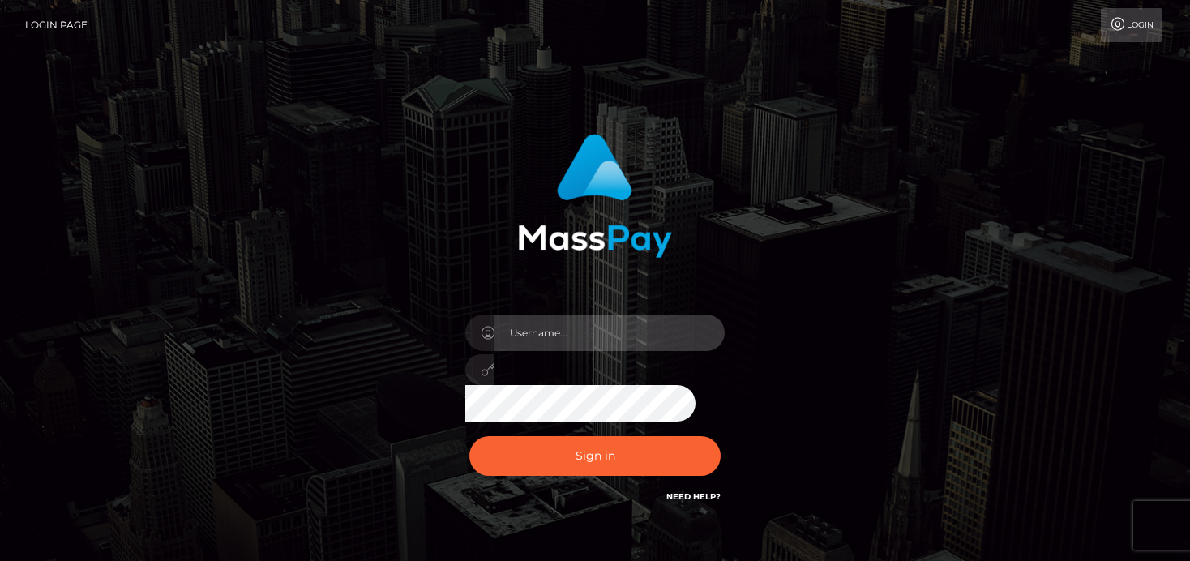
type input "[PERSON_NAME]"
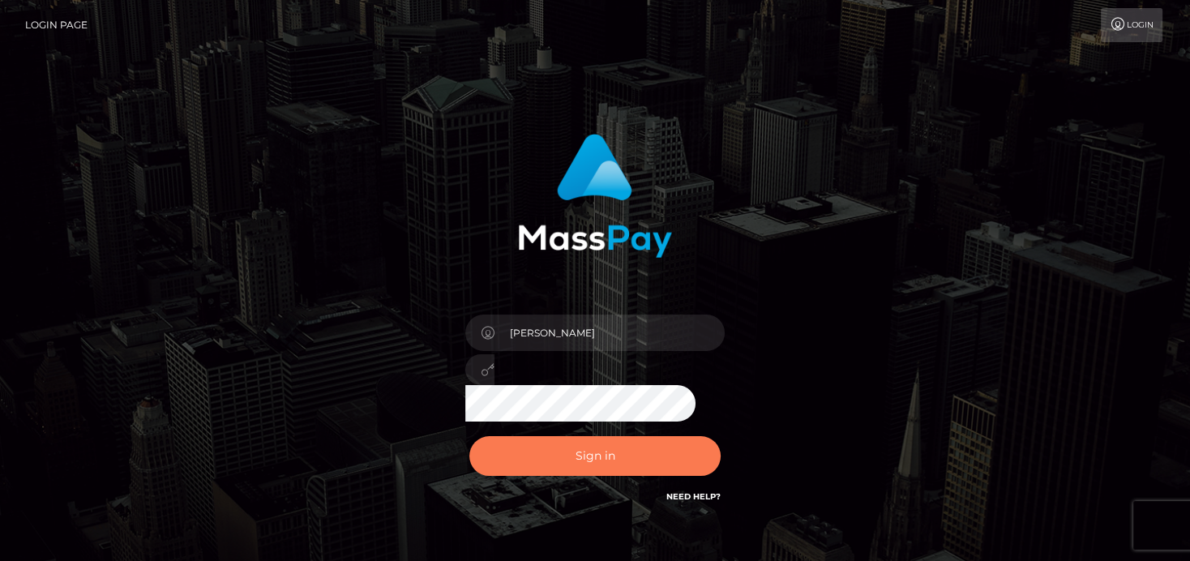
click at [551, 455] on button "Sign in" at bounding box center [594, 456] width 251 height 40
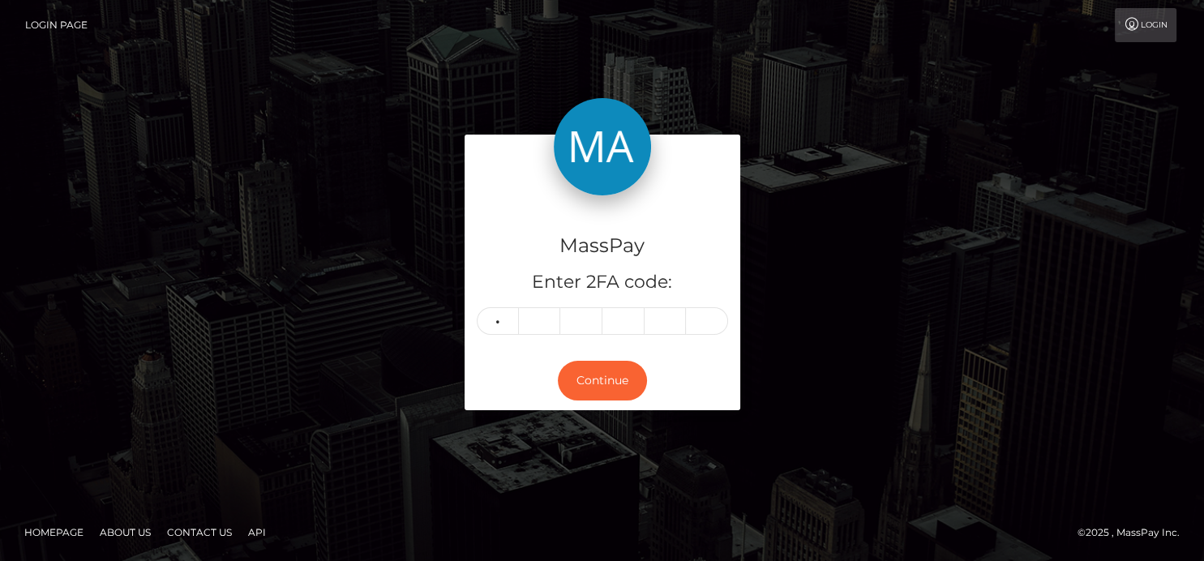
type input "1"
type input "7"
type input "1"
type input "3"
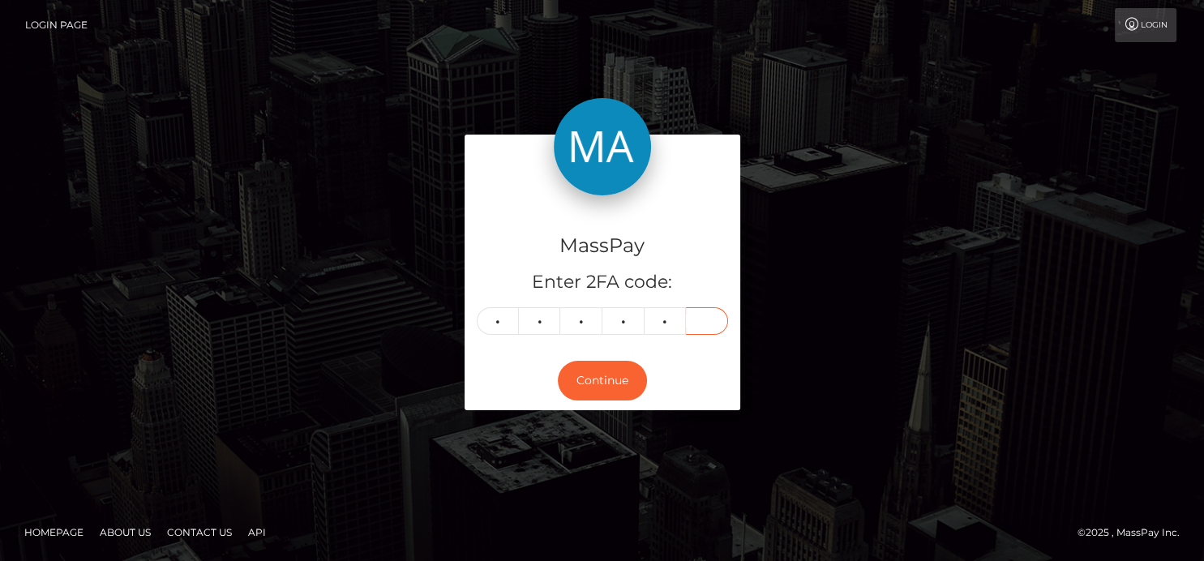
type input "1"
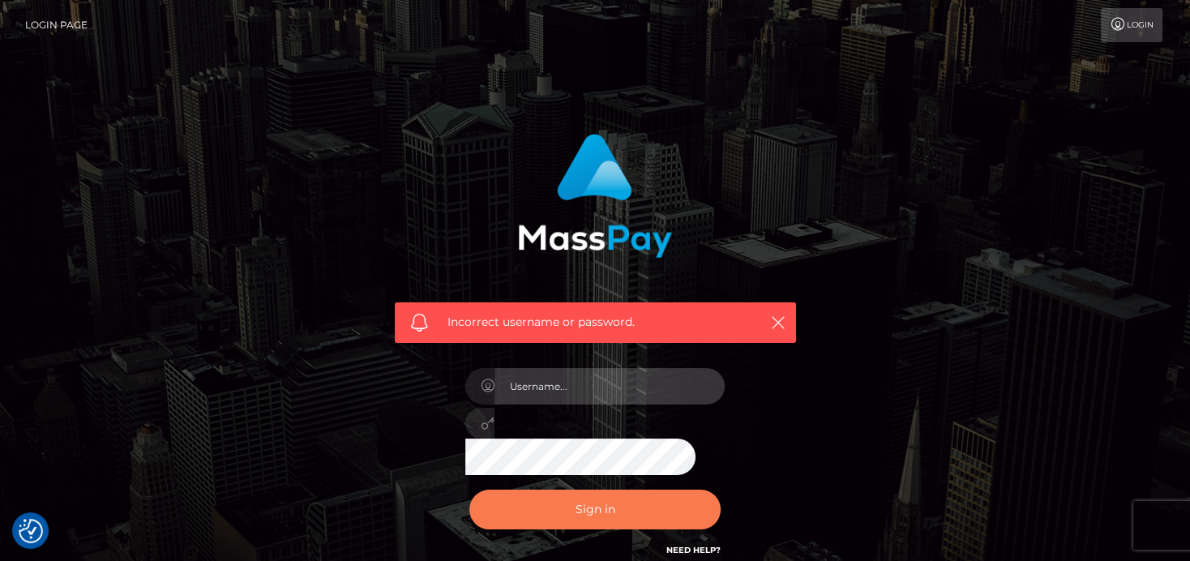
type input "[PERSON_NAME]"
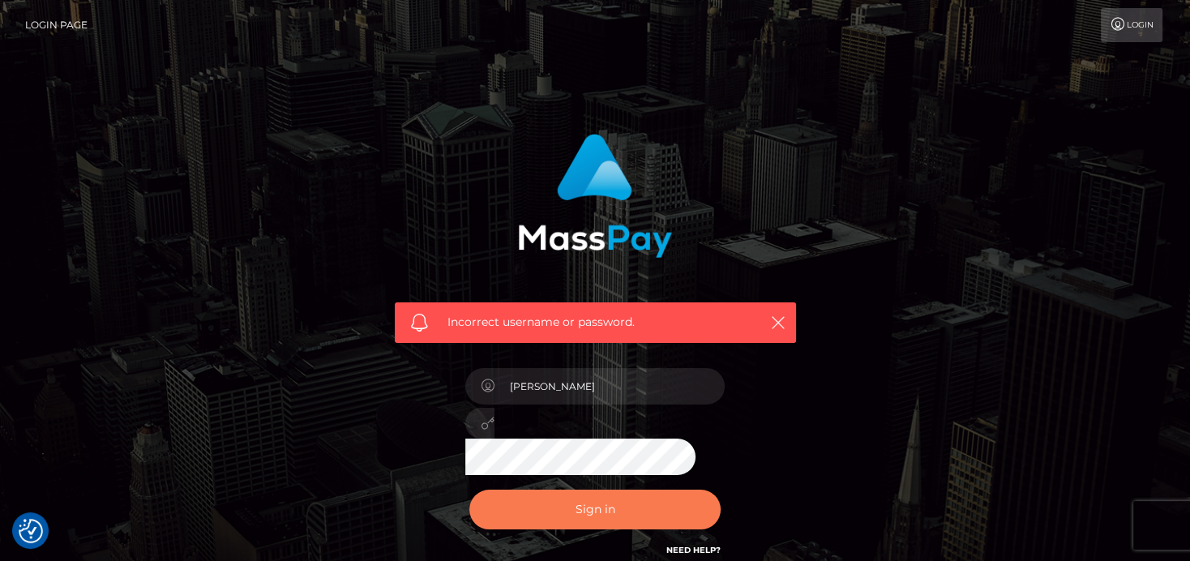
click at [593, 521] on button "Sign in" at bounding box center [594, 510] width 251 height 40
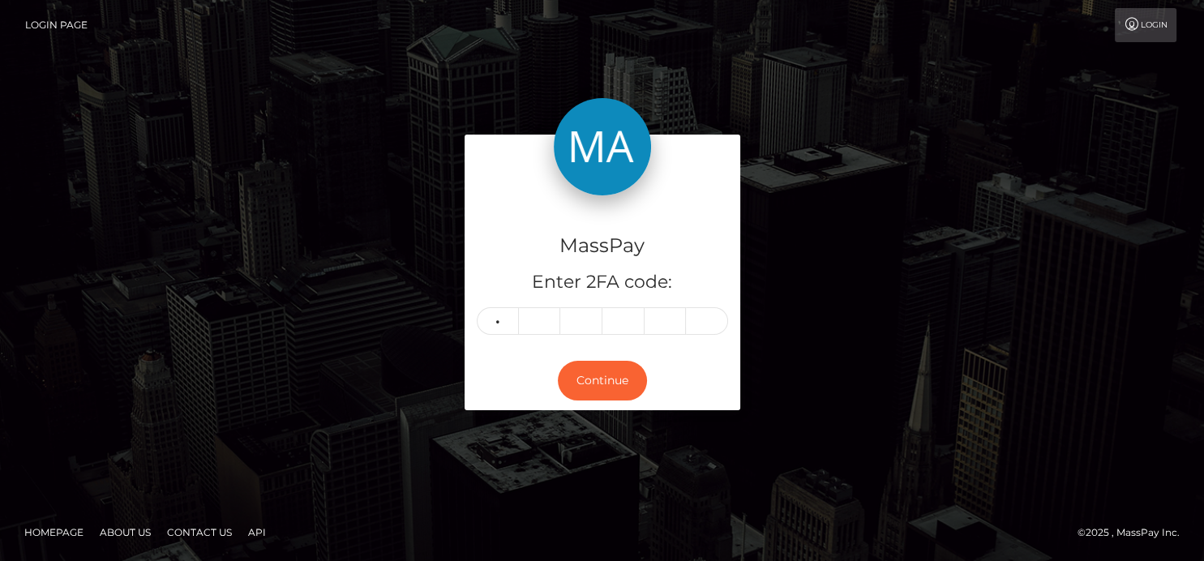
type input "0"
type input "3"
type input "0"
type input "7"
type input "3"
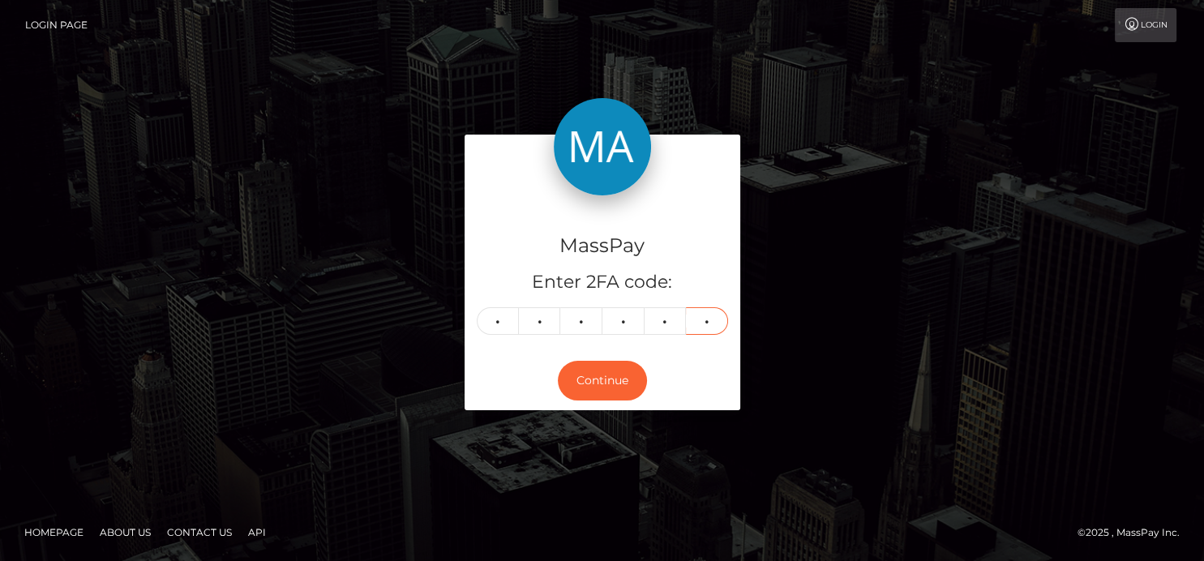
type input "5"
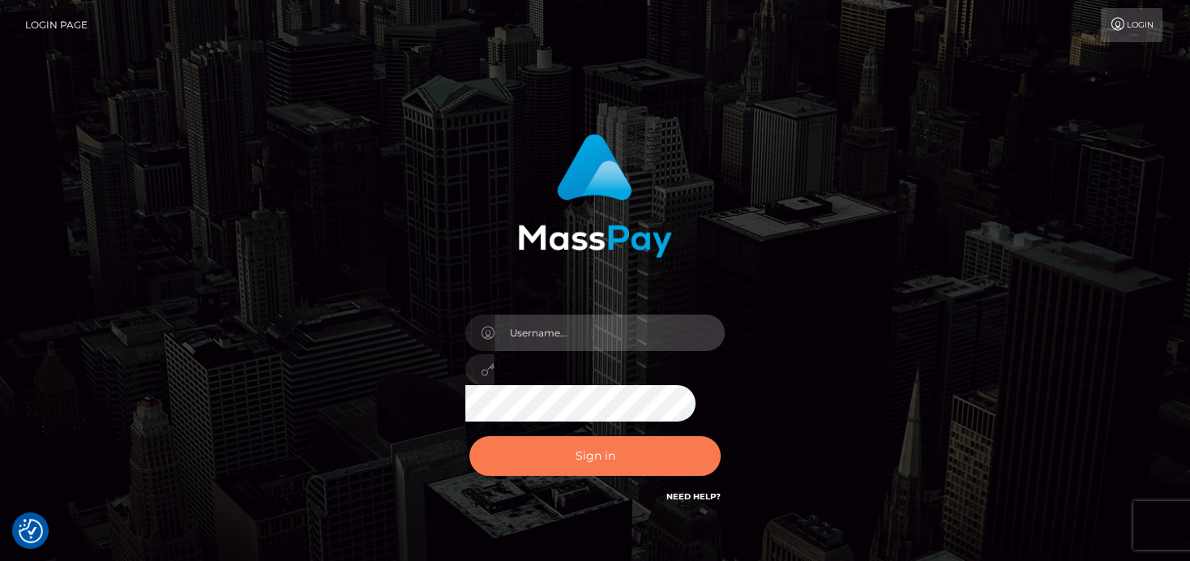
type input "[PERSON_NAME]"
click at [499, 446] on button "Sign in" at bounding box center [594, 456] width 251 height 40
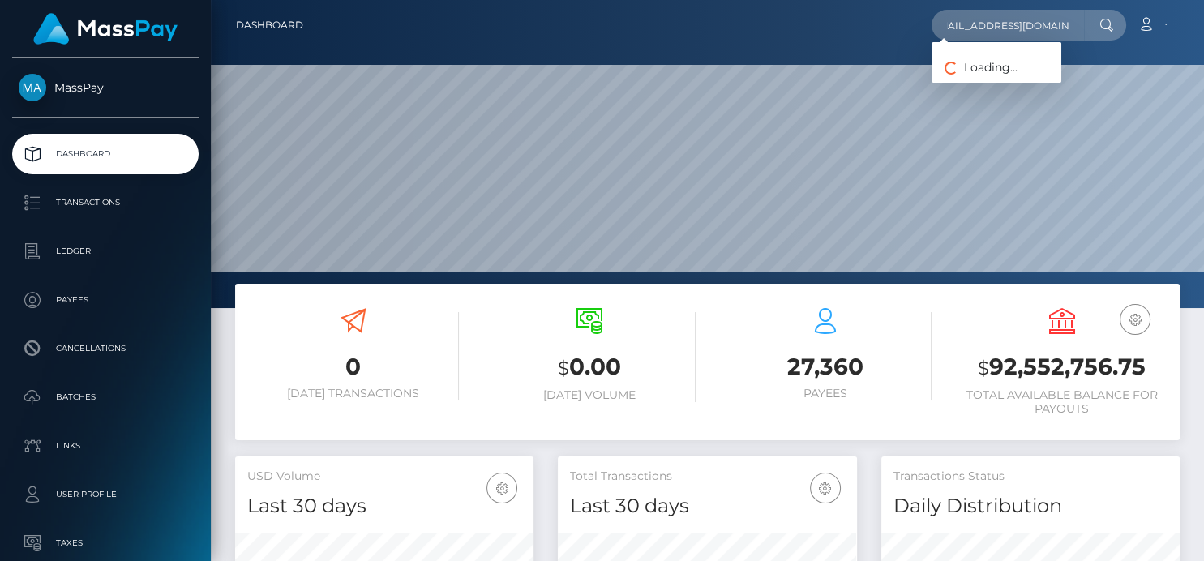
scroll to position [287, 298]
type input "[EMAIL_ADDRESS][DOMAIN_NAME]"
